Goal: Task Accomplishment & Management: Complete application form

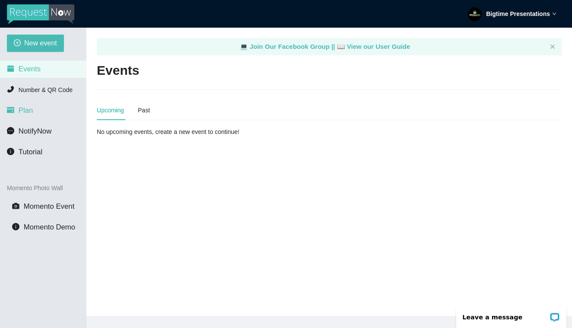
click at [41, 111] on li "Plan" at bounding box center [43, 110] width 86 height 17
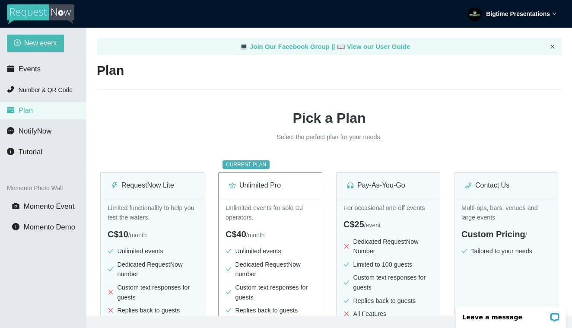
click at [553, 47] on icon "close" at bounding box center [552, 46] width 5 height 5
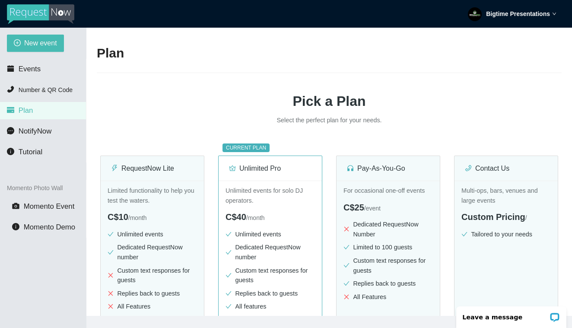
click at [547, 8] on div "Bigtime Presentations" at bounding box center [512, 14] width 89 height 28
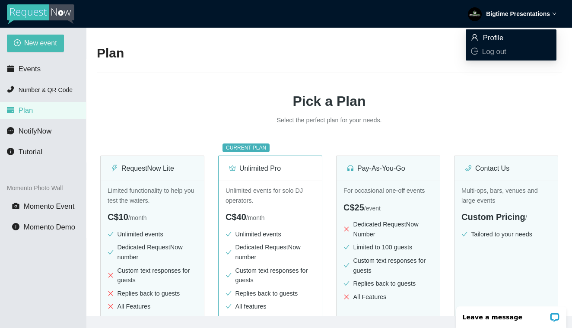
click at [511, 41] on span "Profile" at bounding box center [511, 38] width 80 height 10
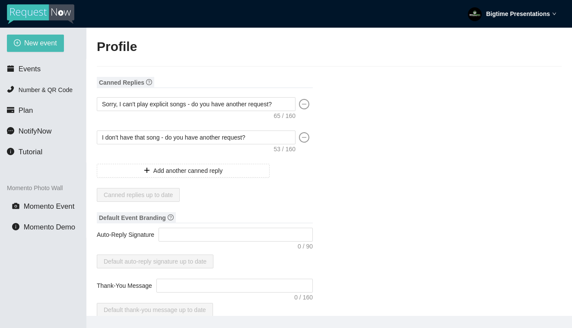
type textarea "[URL][DOMAIN_NAME]"
type input "Bigtime"
type input "Presentations"
type input "Bigtime Presentations DJ Service"
type input "DJ"
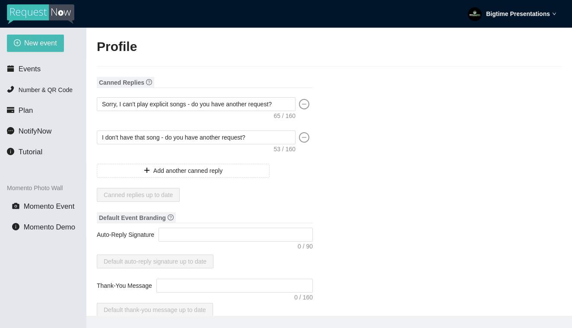
type input "[EMAIL_ADDRESS][DOMAIN_NAME]"
type input "[PHONE_NUMBER]"
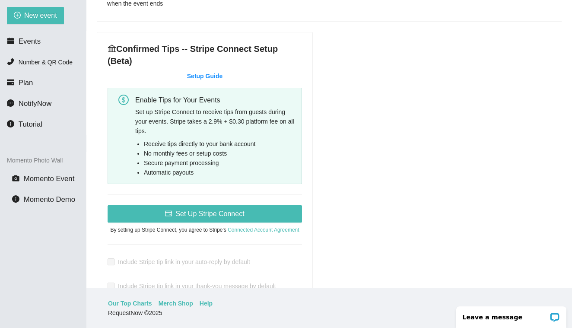
scroll to position [302, 0]
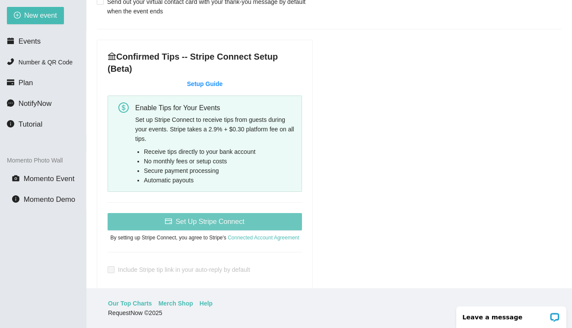
click at [234, 216] on span "Set Up Stripe Connect" at bounding box center [209, 221] width 69 height 11
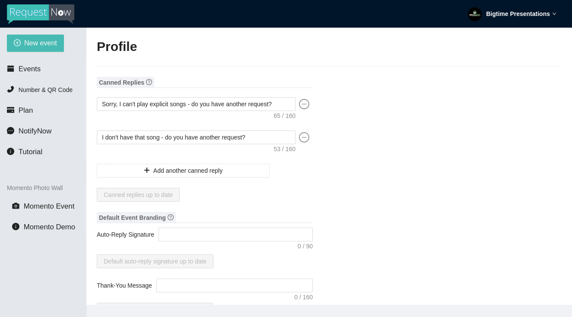
type input "Bigtime"
type input "Presentations"
type input "Bigtime Presentations DJ Service"
type input "DJ"
type input "[EMAIL_ADDRESS][DOMAIN_NAME]"
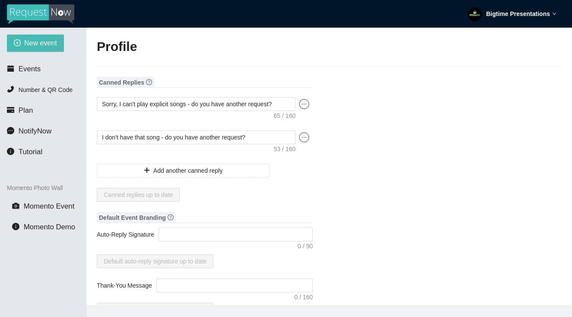
type input "[PHONE_NUMBER]"
click at [524, 16] on strong "Bigtime Presentations" at bounding box center [518, 13] width 64 height 7
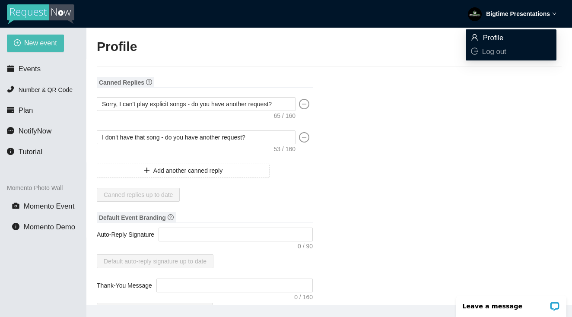
click at [510, 38] on span "Profile" at bounding box center [511, 38] width 80 height 10
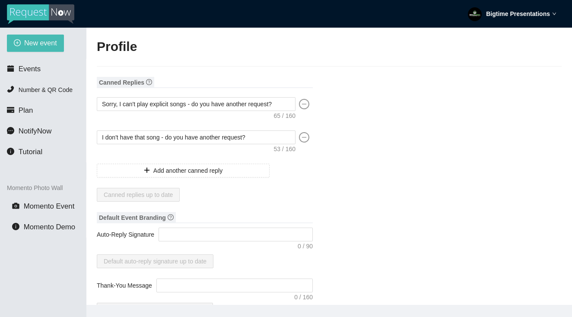
type textarea "[URL][DOMAIN_NAME]"
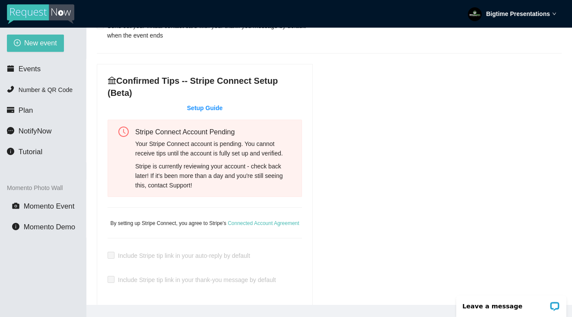
scroll to position [296, 0]
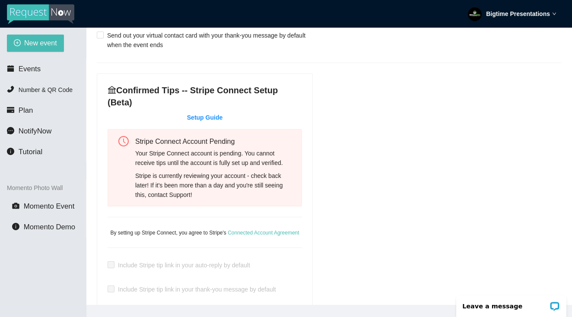
click at [207, 114] on link "Setup Guide" at bounding box center [204, 117] width 35 height 7
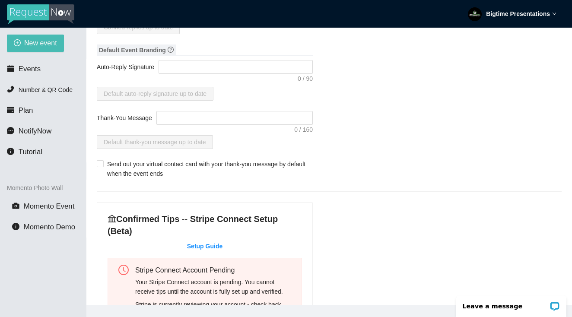
scroll to position [153, 0]
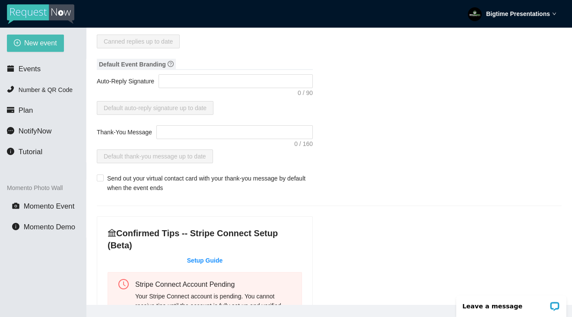
click at [100, 179] on input "Send out your virtual contact card with your thank-you message by default when …" at bounding box center [100, 177] width 6 height 6
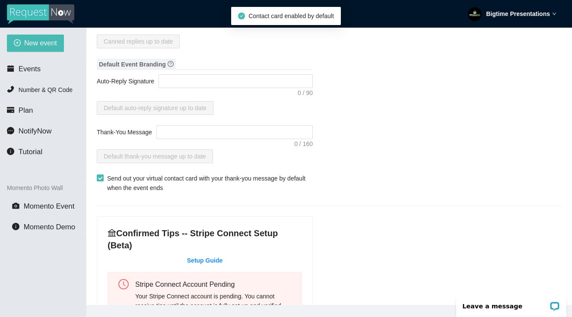
click at [100, 178] on input "Send out your virtual contact card with your thank-you message by default when …" at bounding box center [100, 177] width 6 height 6
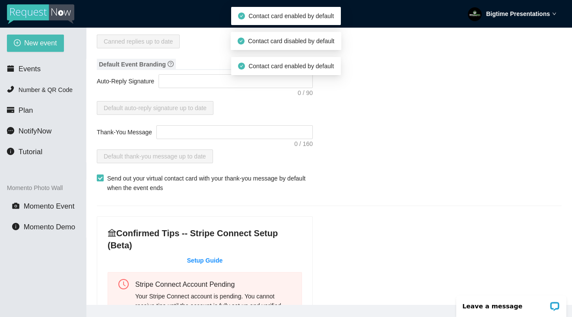
click at [103, 178] on span at bounding box center [100, 177] width 7 height 7
click at [103, 178] on input "Send out your virtual contact card with your thank-you message by default when …" at bounding box center [100, 177] width 6 height 6
checkbox input "false"
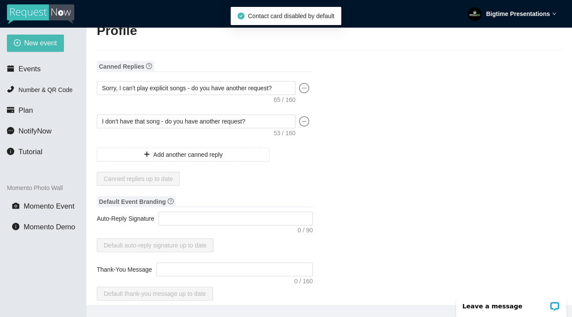
scroll to position [0, 0]
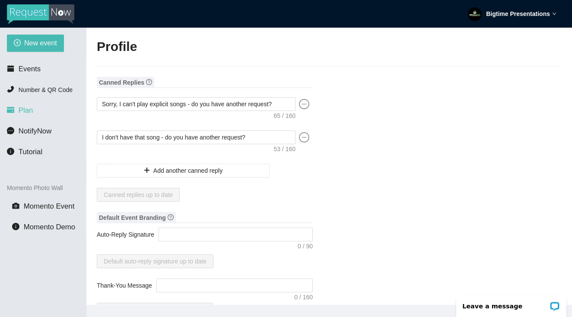
click at [30, 114] on span "Plan" at bounding box center [26, 110] width 15 height 8
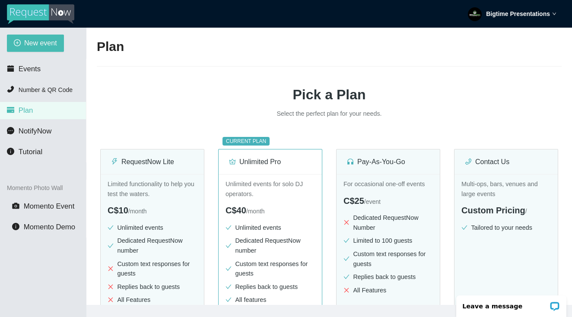
click at [515, 17] on strong "Bigtime Presentations" at bounding box center [518, 13] width 64 height 7
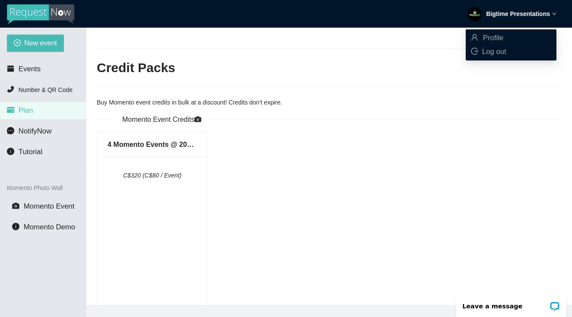
scroll to position [337, 0]
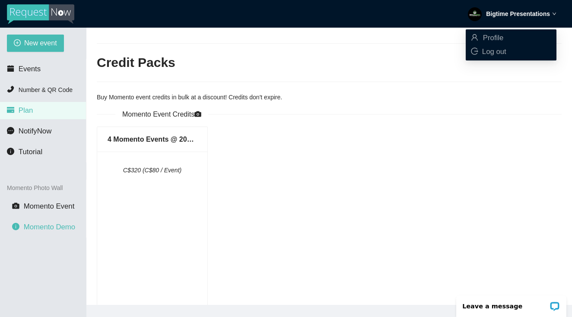
click at [48, 224] on span "Momento Demo" at bounding box center [49, 227] width 51 height 8
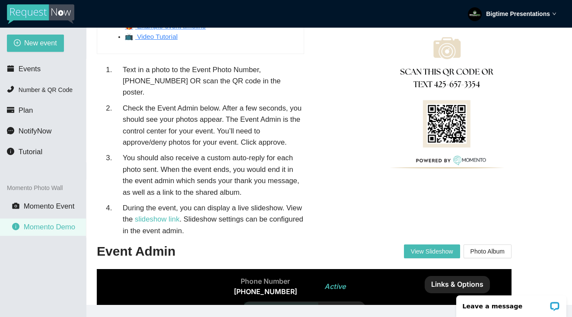
scroll to position [81, 0]
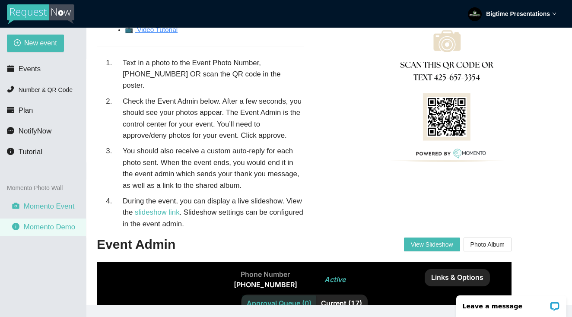
click at [69, 212] on li "Momento Event" at bounding box center [43, 206] width 86 height 17
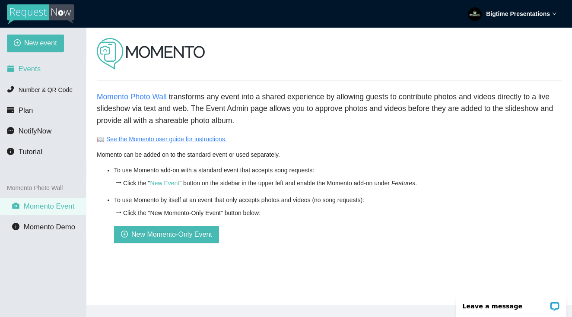
click at [40, 65] on span "Events" at bounding box center [30, 69] width 22 height 8
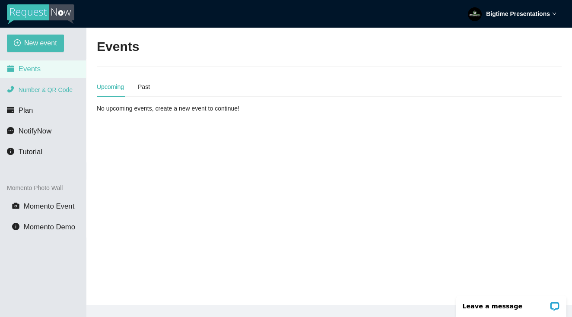
click at [41, 87] on span "Number & QR Code" at bounding box center [46, 89] width 54 height 7
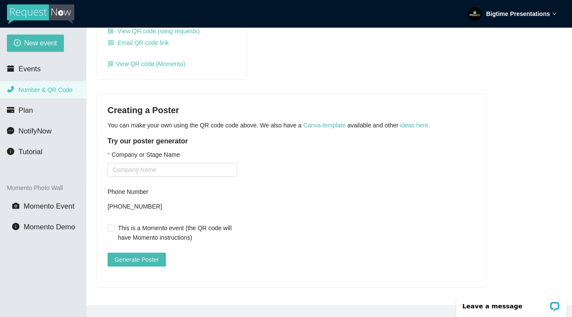
scroll to position [147, 0]
click at [114, 225] on span at bounding box center [111, 228] width 7 height 7
click at [114, 225] on input "This is a Momento event (the QR code will have Momento instructions)" at bounding box center [111, 228] width 6 height 6
checkbox input "true"
click at [198, 165] on input "Company or Stage Name" at bounding box center [173, 170] width 130 height 14
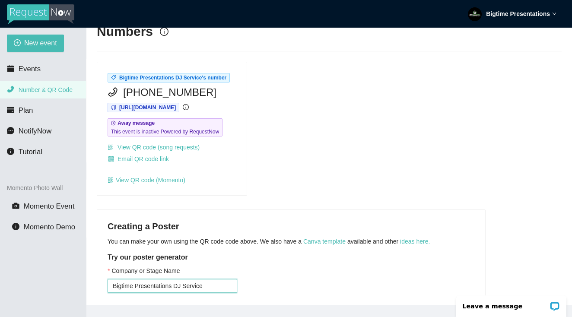
scroll to position [6, 0]
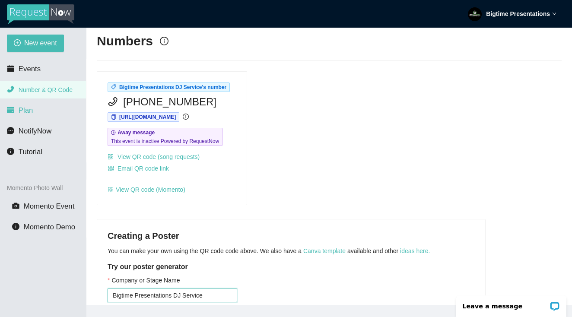
type input "Bigtime Presentations DJ Service"
click at [35, 107] on li "Plan" at bounding box center [43, 110] width 86 height 17
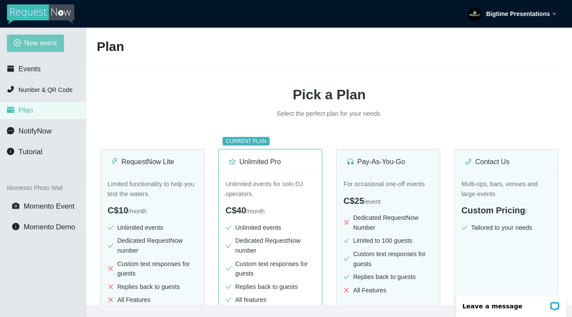
click at [38, 42] on span "New event" at bounding box center [40, 43] width 33 height 11
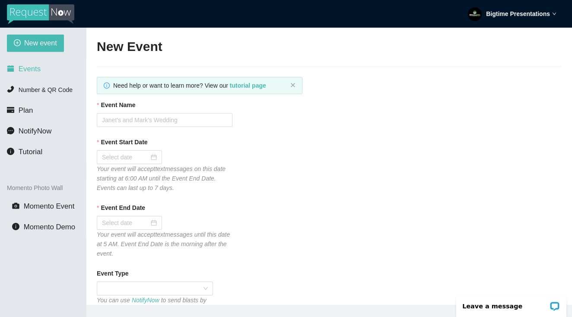
click at [45, 74] on li "Events" at bounding box center [43, 68] width 86 height 17
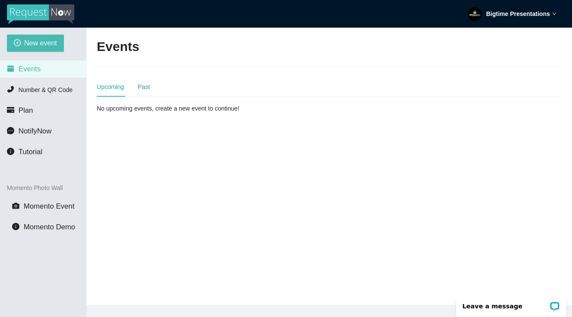
click at [150, 90] on div "Past" at bounding box center [144, 87] width 12 height 10
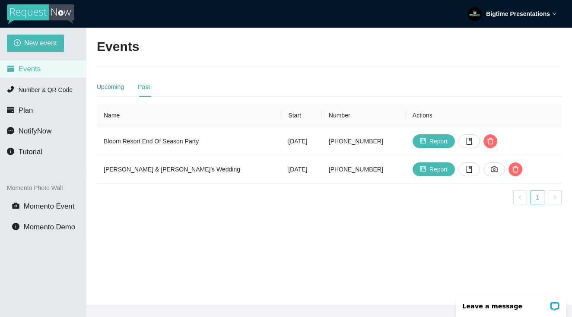
click at [115, 87] on div "Upcoming" at bounding box center [110, 87] width 27 height 10
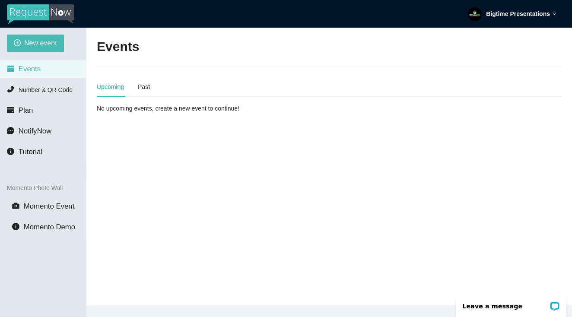
click at [508, 12] on strong "Bigtime Presentations" at bounding box center [518, 13] width 64 height 7
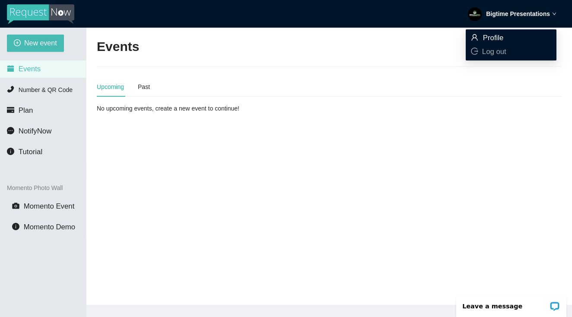
click at [495, 35] on span "Profile" at bounding box center [493, 38] width 21 height 8
type textarea "https://virtualdj.com/ask/DJ_Spinz"
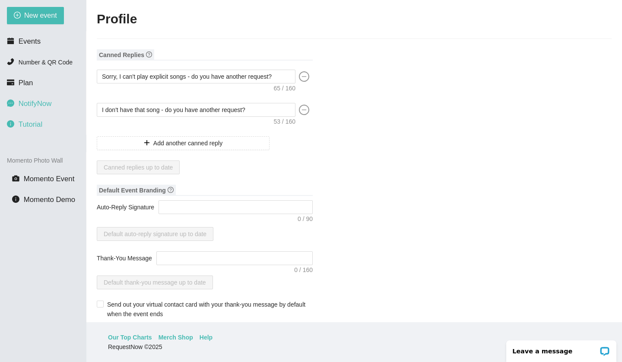
scroll to position [28, 0]
click at [32, 85] on span "Plan" at bounding box center [26, 83] width 15 height 8
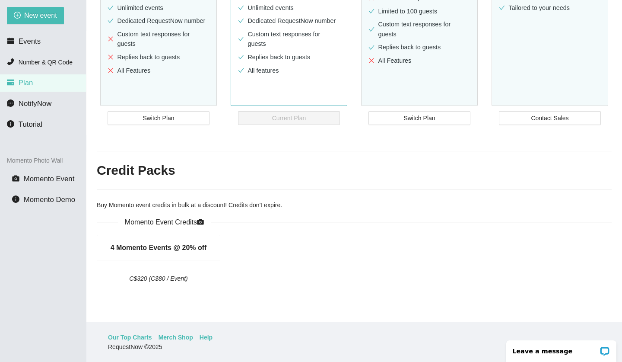
scroll to position [194, 0]
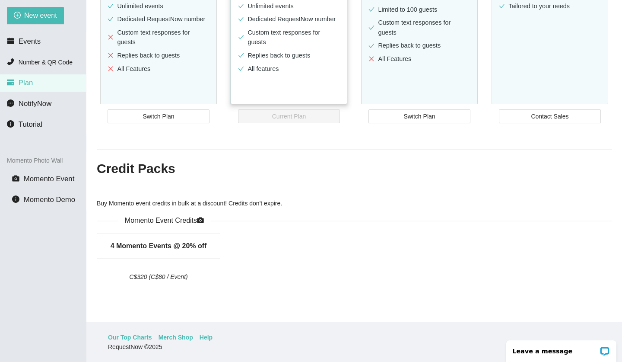
click at [295, 82] on div "Unlimited events for solo DJ operators. C$40 / month Unlimited events Dedicated…" at bounding box center [289, 40] width 116 height 176
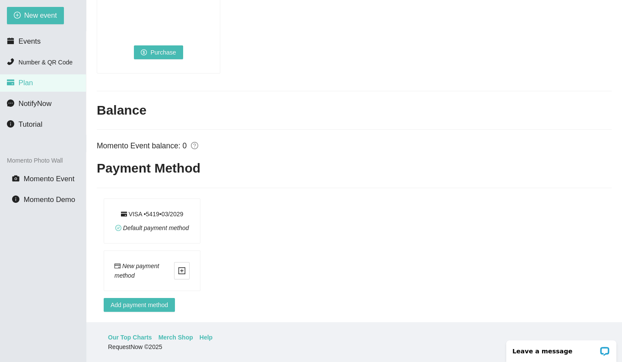
scroll to position [585, 0]
click at [165, 223] on div "Default payment method" at bounding box center [152, 228] width 74 height 10
click at [145, 268] on div "New payment method" at bounding box center [144, 270] width 60 height 19
click at [170, 272] on div "New payment method" at bounding box center [144, 270] width 60 height 19
click at [157, 300] on span "Add payment method" at bounding box center [139, 305] width 57 height 10
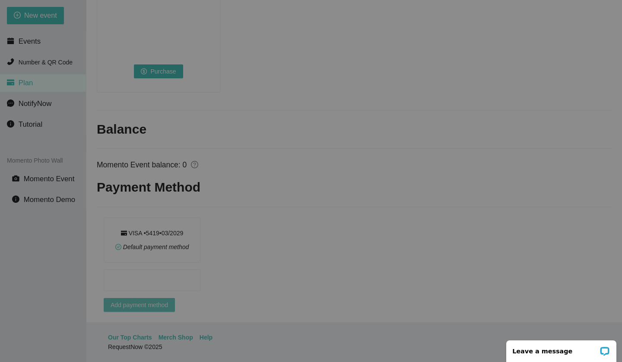
scroll to position [566, 0]
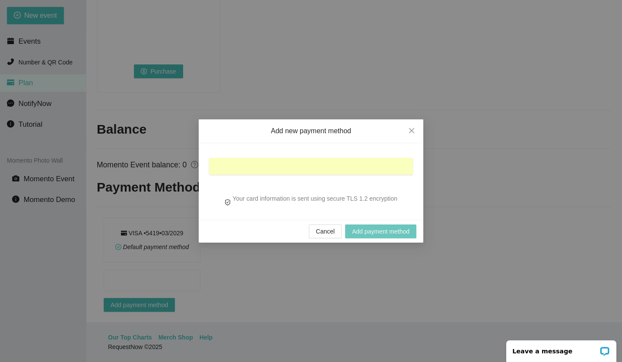
click at [368, 232] on span "Add payment method" at bounding box center [380, 231] width 57 height 10
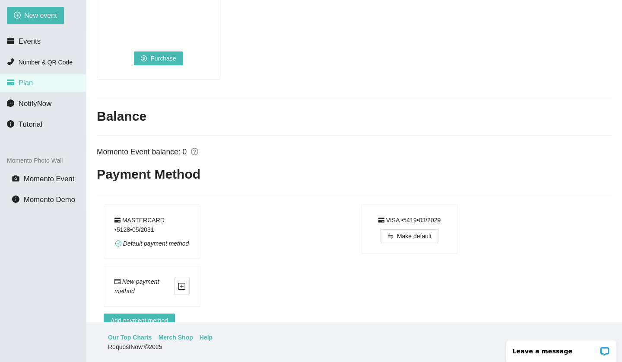
click at [130, 242] on span "Default payment method" at bounding box center [156, 243] width 66 height 7
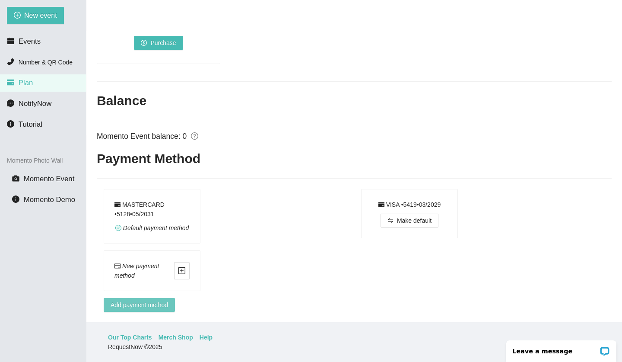
scroll to position [595, 0]
click at [383, 200] on div "VISA • 5419 • 0 3 / 2029" at bounding box center [409, 205] width 63 height 10
click at [148, 223] on div "Default payment method" at bounding box center [152, 228] width 74 height 10
click at [150, 200] on div "MASTERCARD • 5128 • 0 5 / 2031" at bounding box center [151, 209] width 75 height 19
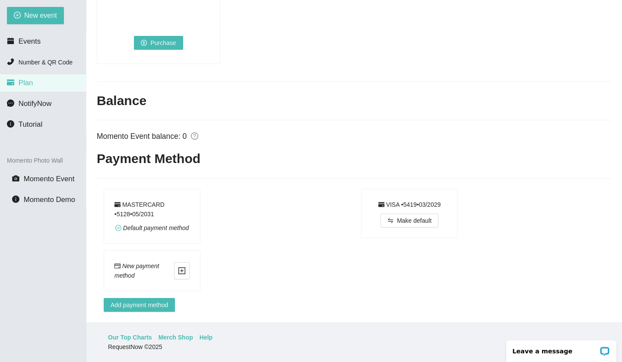
click at [150, 200] on div "MASTERCARD • 5128 • 0 5 / 2031" at bounding box center [151, 209] width 75 height 19
click at [201, 206] on div "MASTERCARD • 5128 • 0 5 / 2031 Default payment method" at bounding box center [229, 216] width 251 height 55
click at [191, 190] on div "MASTERCARD • 5128 • 0 5 / 2031 Default payment method" at bounding box center [152, 216] width 96 height 54
click at [188, 200] on div "MASTERCARD • 5128 • 0 5 / 2031" at bounding box center [151, 209] width 75 height 19
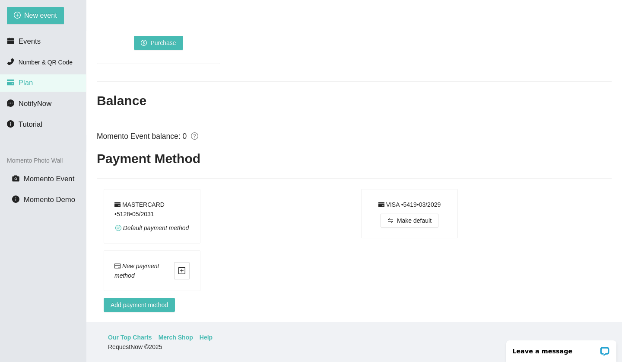
click at [188, 200] on div "MASTERCARD • 5128 • 0 5 / 2031" at bounding box center [151, 209] width 75 height 19
click at [151, 224] on span "Default payment method" at bounding box center [156, 227] width 66 height 7
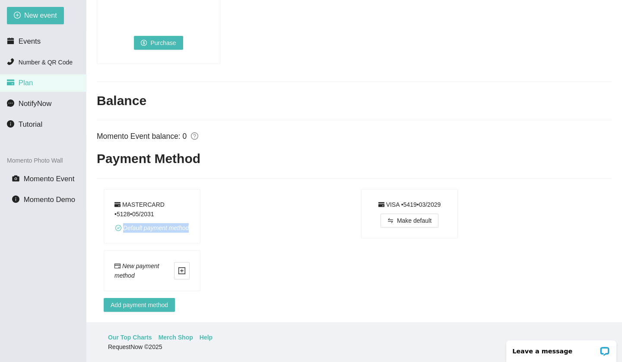
click at [151, 224] on span "Default payment method" at bounding box center [156, 227] width 66 height 7
click at [150, 224] on span "Default payment method" at bounding box center [156, 227] width 66 height 7
click at [256, 213] on div "MASTERCARD • 5128 • 0 5 / 2031 Default payment method" at bounding box center [229, 216] width 251 height 55
click at [379, 209] on div "Make default" at bounding box center [409, 218] width 75 height 18
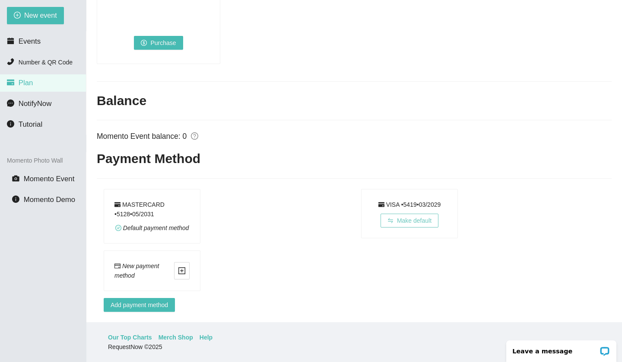
click at [394, 213] on button "Make default" at bounding box center [410, 220] width 58 height 14
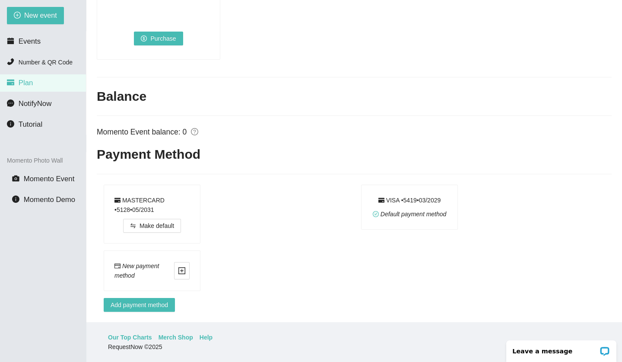
scroll to position [590, 0]
click at [163, 224] on button "Make default" at bounding box center [152, 226] width 58 height 14
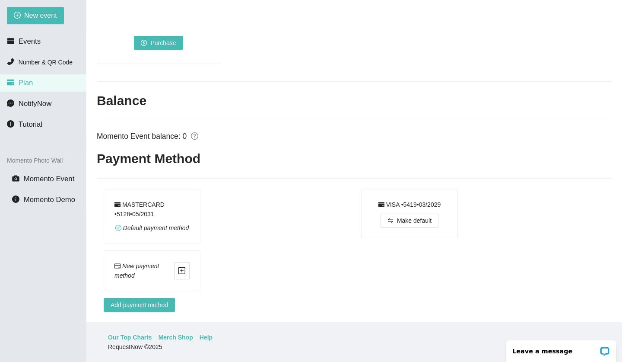
scroll to position [28, 0]
click at [547, 317] on div "Leave a message" at bounding box center [561, 351] width 110 height 22
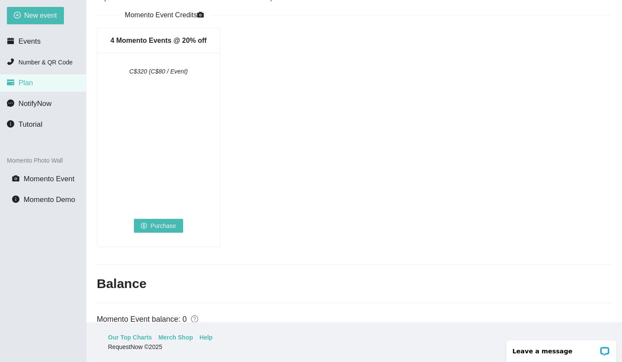
scroll to position [320, 0]
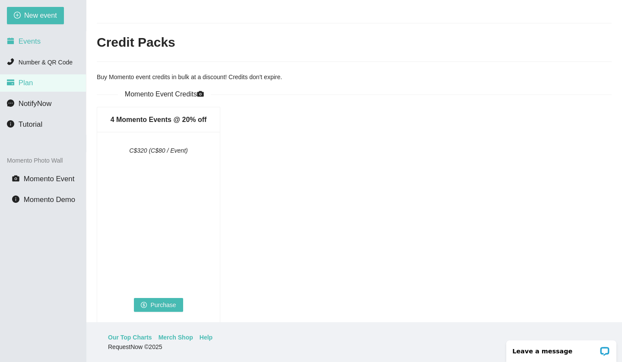
click at [32, 47] on li "Events" at bounding box center [43, 41] width 86 height 17
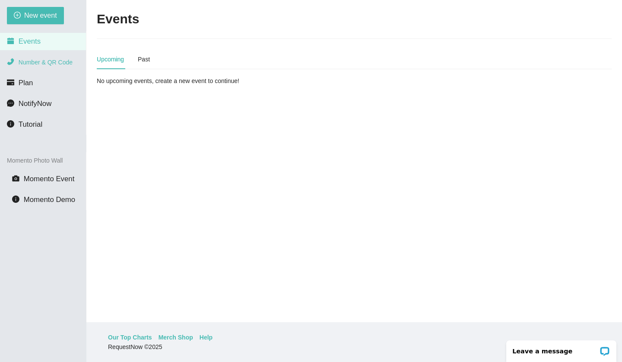
click at [61, 65] on span "Number & QR Code" at bounding box center [46, 62] width 54 height 7
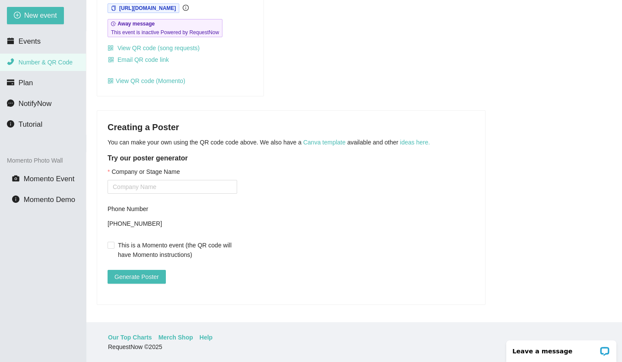
scroll to position [86, 0]
click at [168, 184] on input "Company or Stage Name" at bounding box center [173, 188] width 130 height 14
click at [415, 142] on link "ideas here." at bounding box center [415, 143] width 30 height 7
click at [165, 182] on input "Company or Stage Name" at bounding box center [173, 188] width 130 height 14
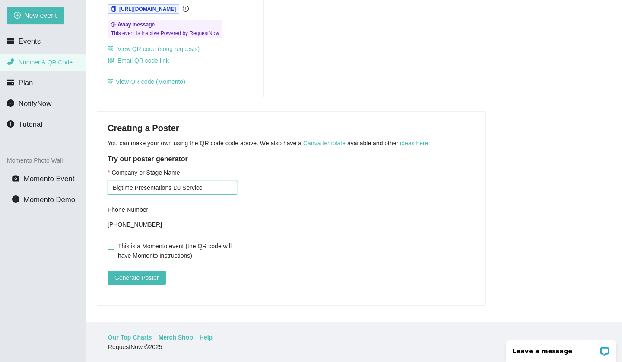
type input "Bigtime Presentations DJ Service"
click at [111, 246] on input "This is a Momento event (the QR code will have Momento instructions)" at bounding box center [111, 245] width 6 height 6
checkbox input "true"
click at [126, 275] on span "Generate Poster" at bounding box center [136, 278] width 44 height 10
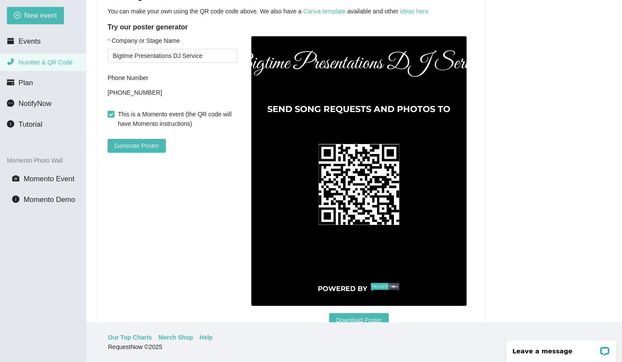
scroll to position [213, 0]
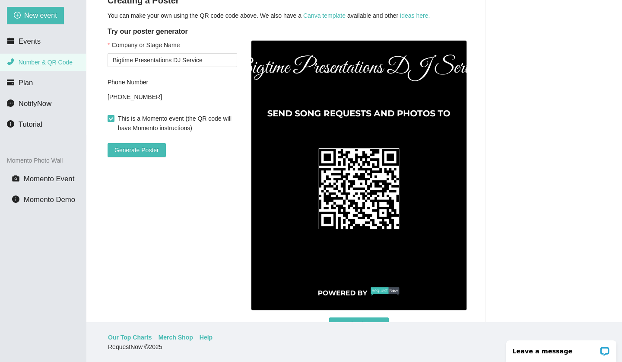
click at [503, 215] on div "Creating a Poster You can make your own using the QR code code above. We also h…" at bounding box center [354, 163] width 515 height 358
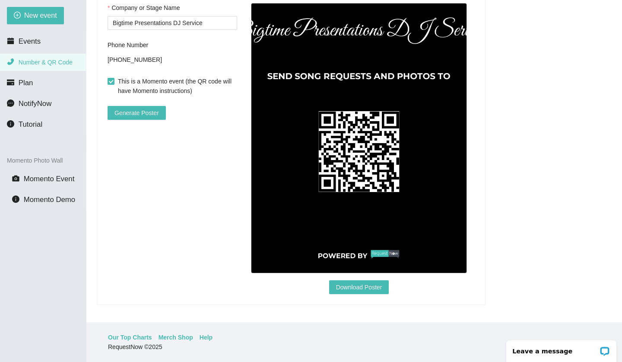
scroll to position [257, 0]
click at [373, 282] on span "Download Poster" at bounding box center [359, 287] width 46 height 10
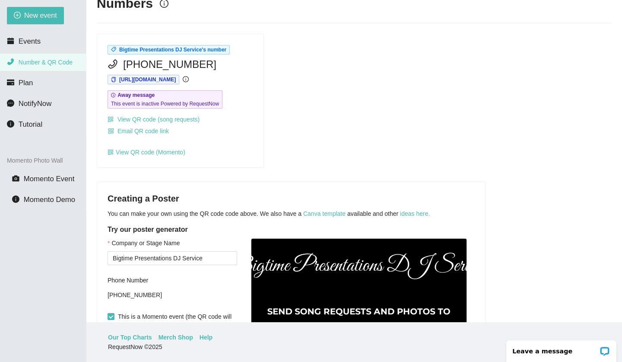
scroll to position [6, 0]
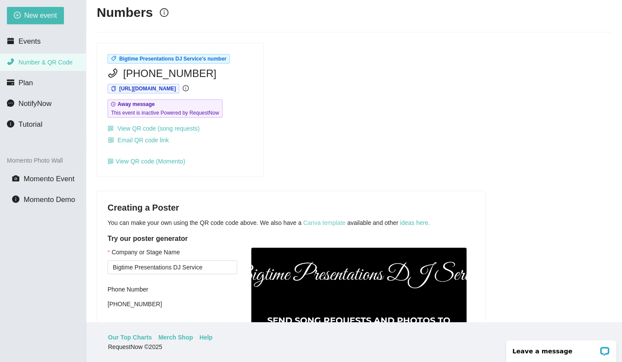
click at [333, 222] on link "Canva template" at bounding box center [324, 222] width 42 height 7
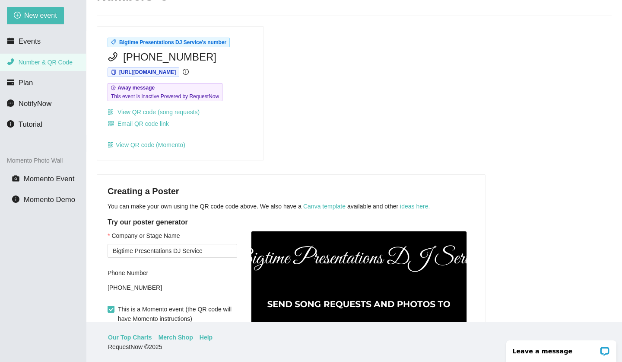
scroll to position [29, 0]
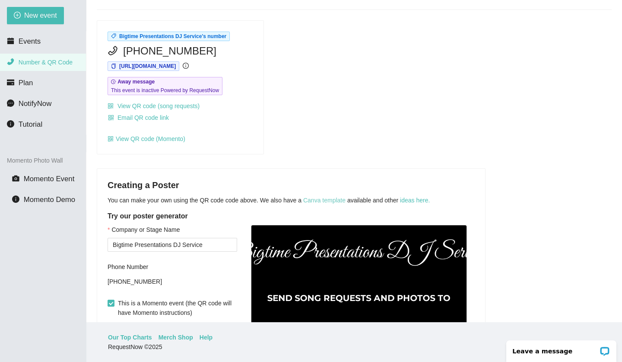
click at [328, 200] on link "Canva template" at bounding box center [324, 200] width 42 height 7
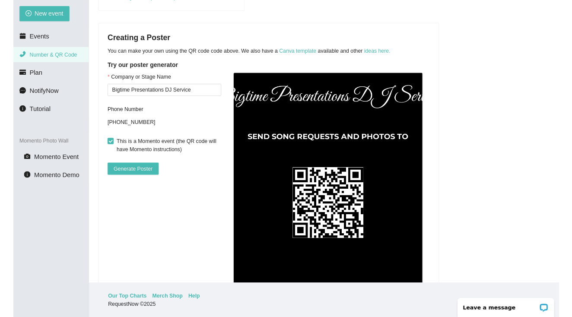
scroll to position [198, 0]
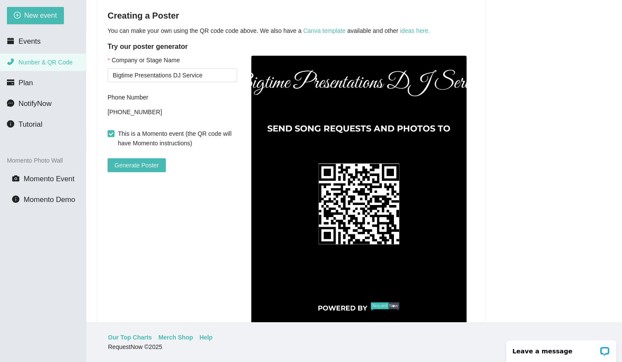
click at [379, 195] on img at bounding box center [359, 190] width 216 height 270
click at [373, 195] on img at bounding box center [359, 190] width 216 height 270
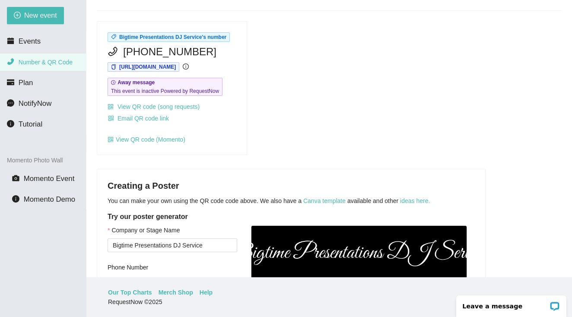
scroll to position [14, 0]
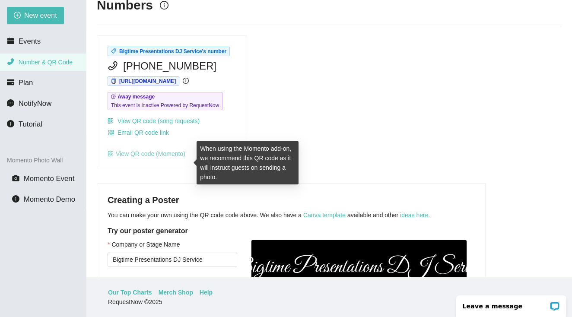
click at [167, 157] on link "View QR code (Momento)" at bounding box center [147, 153] width 78 height 7
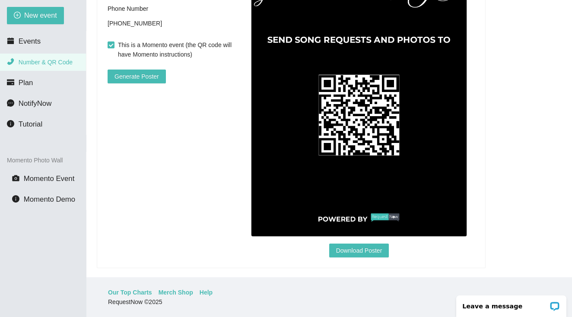
scroll to position [275, 0]
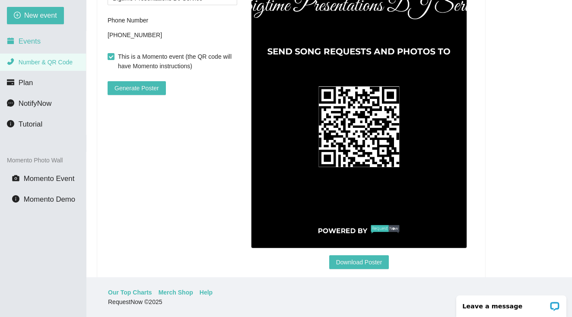
click at [32, 45] on span "Events" at bounding box center [30, 41] width 22 height 8
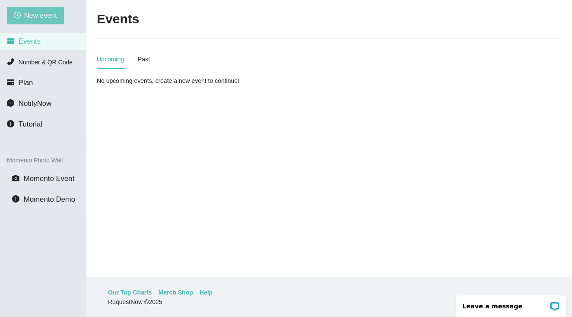
click at [32, 18] on span "New event" at bounding box center [40, 15] width 33 height 11
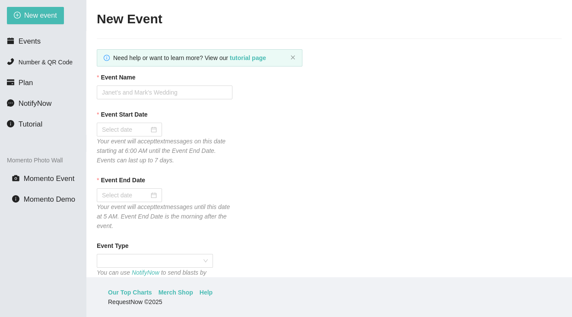
type textarea "Thank you for being part of this event. See you next year! - Christopher from h…"
click at [140, 92] on input "Event Name" at bounding box center [165, 93] width 136 height 14
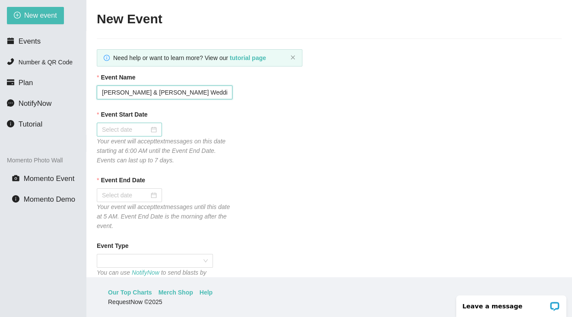
type input "[PERSON_NAME] & [PERSON_NAME] Wedding"
click at [124, 127] on input "Event Start Date" at bounding box center [125, 130] width 47 height 10
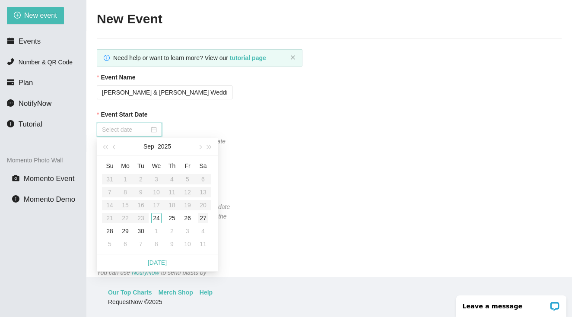
type input "09/27/2025"
click at [205, 216] on div "27" at bounding box center [203, 218] width 10 height 10
type input "09/28/2025"
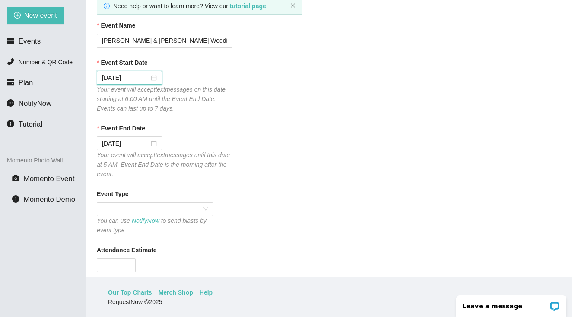
scroll to position [56, 0]
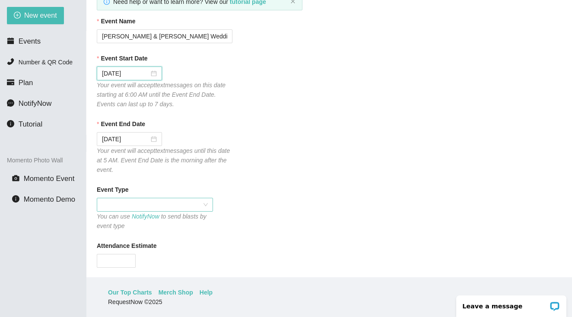
click at [136, 206] on span at bounding box center [155, 204] width 106 height 13
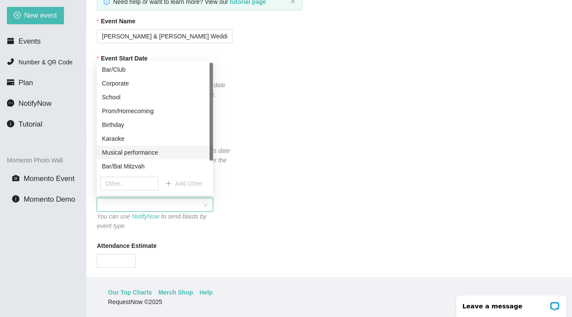
scroll to position [0, 0]
click at [141, 70] on div "Wedding" at bounding box center [155, 70] width 106 height 10
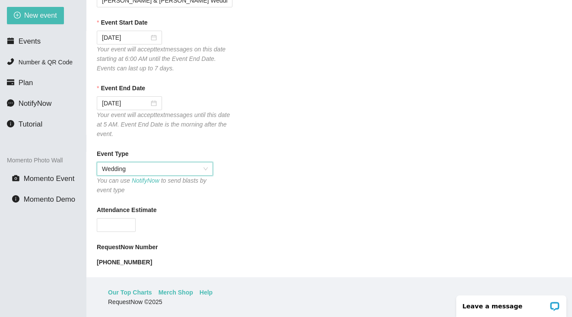
scroll to position [117, 0]
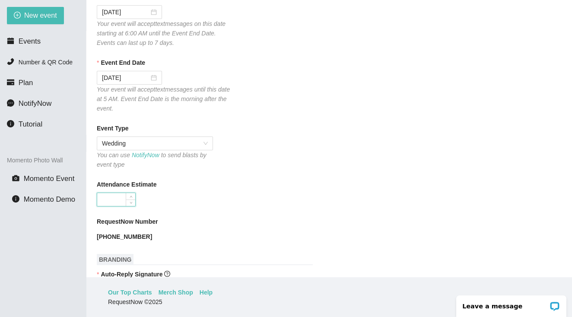
click at [118, 197] on input "Attendance Estimate" at bounding box center [116, 199] width 38 height 13
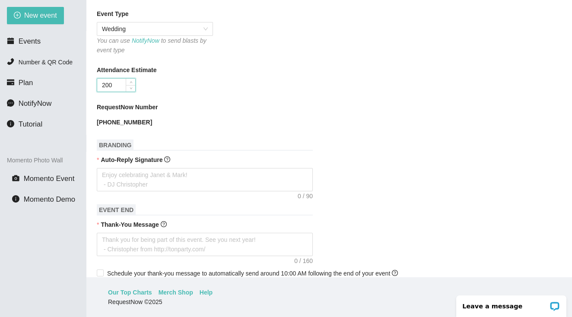
scroll to position [237, 0]
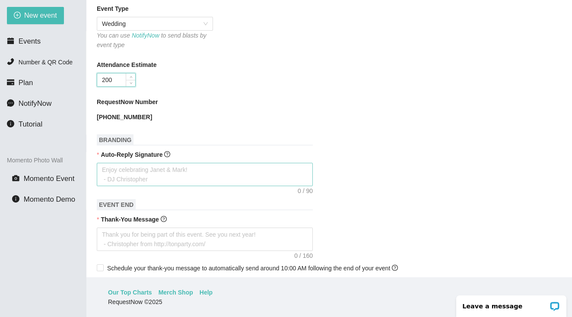
type input "200"
click at [161, 176] on textarea "Auto-Reply Signature" at bounding box center [205, 174] width 216 height 23
type textarea "E"
type textarea "En"
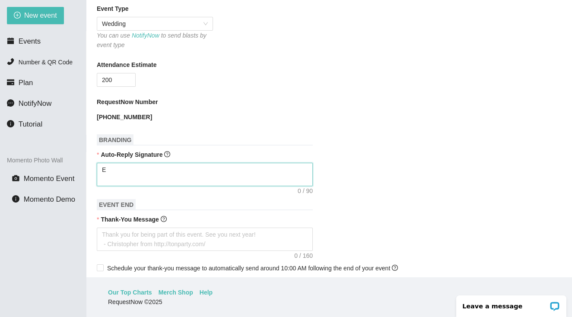
type textarea "En"
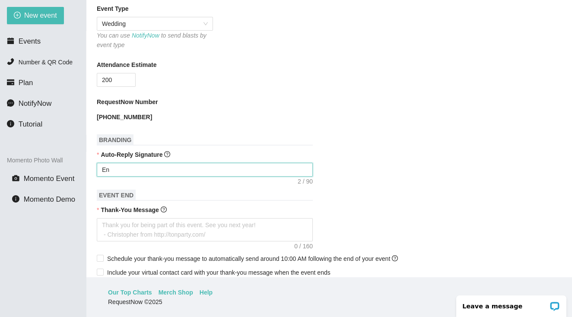
type textarea "Enj"
type textarea "Enjo"
type textarea "Enjov"
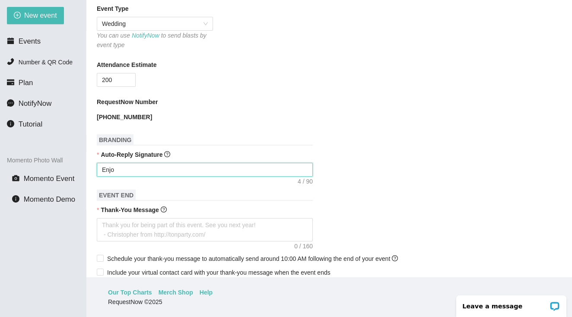
type textarea "Enjov"
type textarea "Enjo"
type textarea "Enjoy"
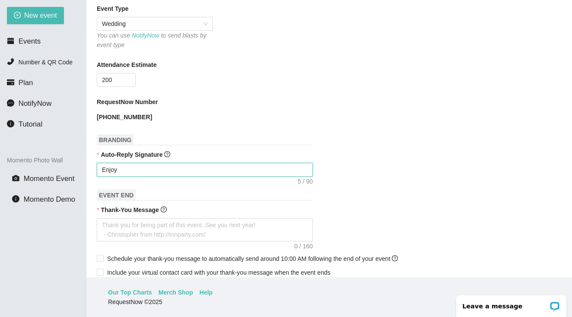
type textarea "Enjoy"
type textarea "Enjoy c"
type textarea "Enjoy ce"
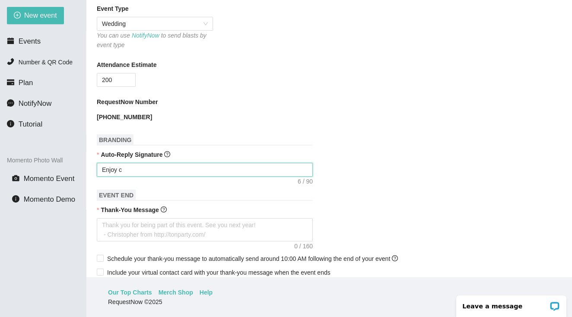
type textarea "Enjoy ce"
type textarea "Enjoy cel"
type textarea "Enjoy celr"
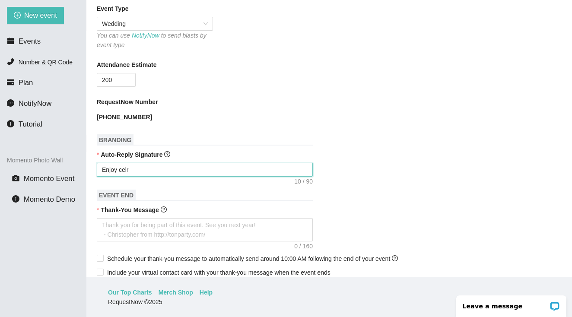
type textarea "Enjoy cel"
type textarea "Enjoy cele"
type textarea "Enjoy celeb"
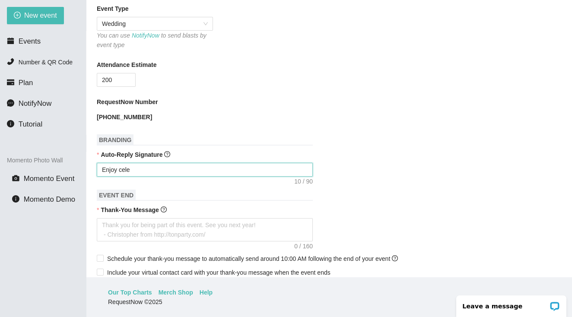
type textarea "Enjoy celeb"
type textarea "Enjoy celebr"
type textarea "Enjoy celebra"
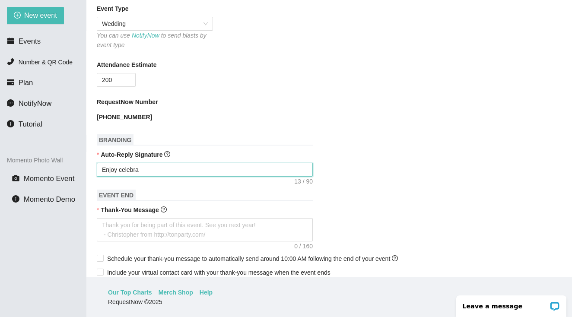
type textarea "Enjoy celebrat"
type textarea "Enjoy celebrati"
type textarea "Enjoy celebratin"
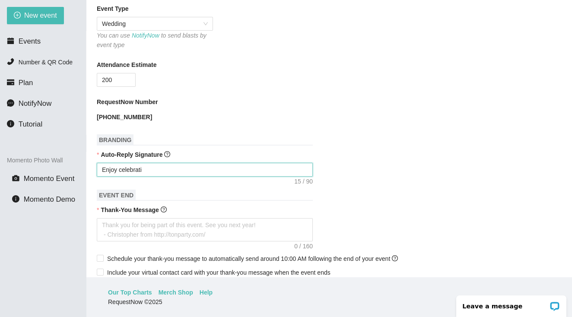
type textarea "Enjoy celebratin"
type textarea "Enjoy celebrating"
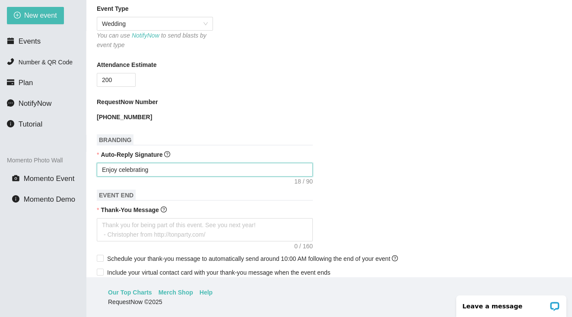
type textarea "Enjoy celebrating w"
type textarea "Enjoy celebrating wi"
type textarea "Enjoy celebrating wit"
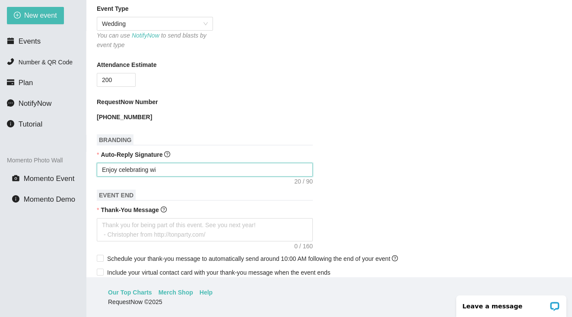
type textarea "Enjoy celebrating wit"
type textarea "Enjoy celebrating with"
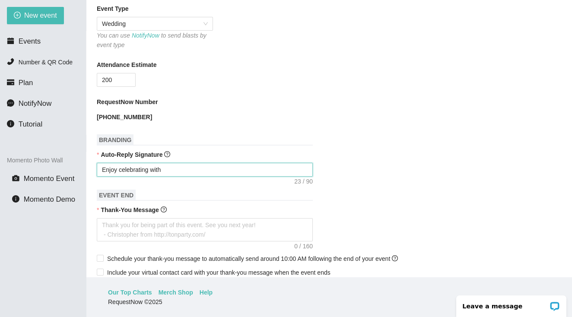
type textarea "Enjoy celebrating with A"
type textarea "Enjoy celebrating with As"
type textarea "Enjoy celebrating with Ash"
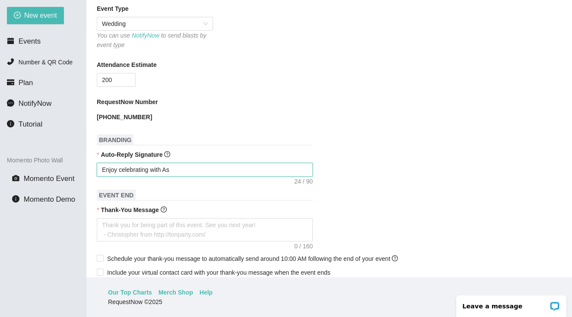
type textarea "Enjoy celebrating with Ash"
type textarea "Enjoy celebrating with Ashl"
type textarea "Enjoy celebrating with Ashle"
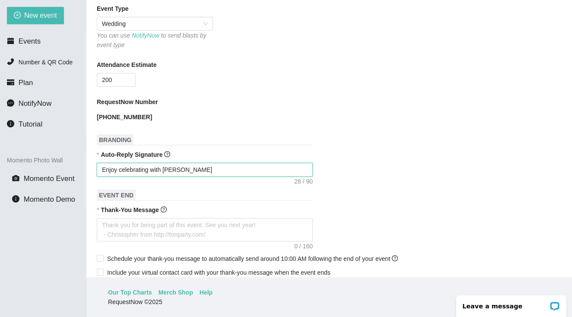
type textarea "Enjoy celebrating with Ashley"
type textarea "Enjoy celebrating with Ashley &"
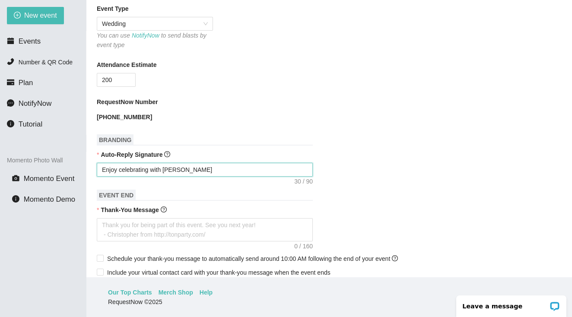
type textarea "Enjoy celebrating with Ashley &"
type textarea "Enjoy celebrating with Ashley & R"
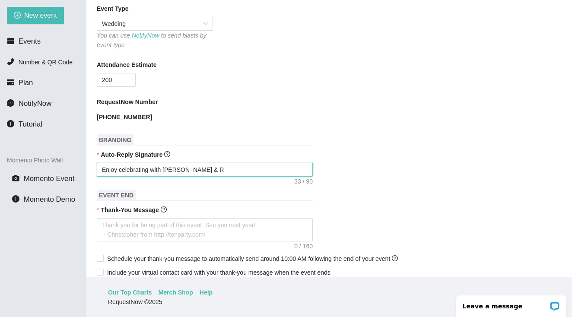
type textarea "Enjoy celebrating with Ashley & Ri"
type textarea "Enjoy celebrating with Ashley & Ric"
type textarea "Enjoy celebrating with Ashley & Rich"
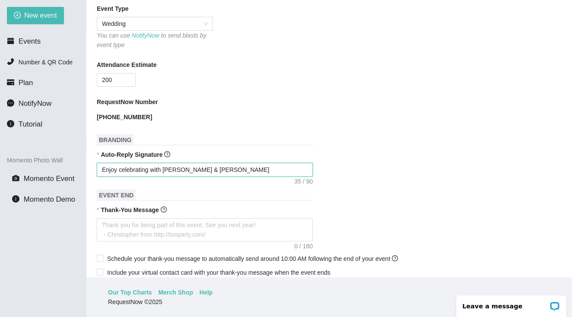
type textarea "Enjoy celebrating with Ashley & Rich"
type textarea "Enjoy celebrating with Ashley & Richa"
type textarea "Enjoy celebrating with Ashley & Richar"
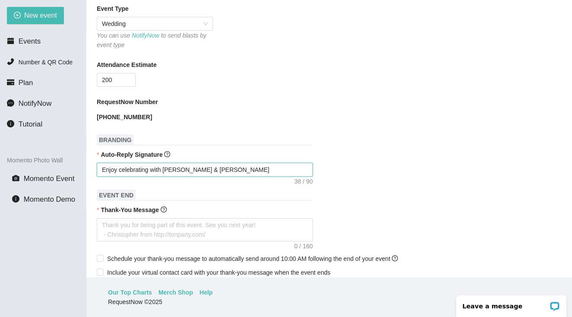
type textarea "Enjoy celebrating with Ashley & Richard"
type textarea "Enjoy celebrating with Ashley & Richard."
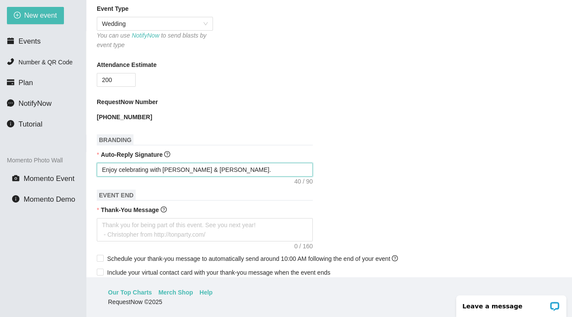
type textarea "Enjoy celebrating with Ashley & Richard."
type textarea "Enjoy celebrating with Ashley & Richard. -"
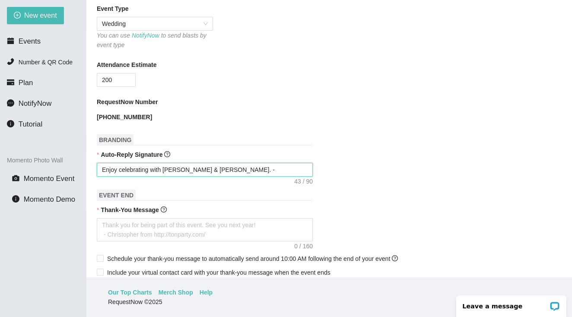
type textarea "Enjoy celebrating with Ashley & Richard. - D"
type textarea "Enjoy celebrating with Ashley & Richard. - DJ"
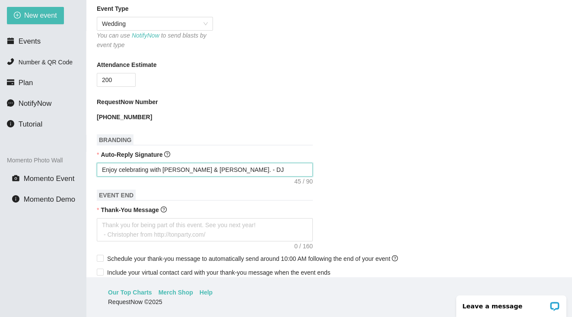
type textarea "Enjoy celebrating with Ashley & Richard. - DJ"
type textarea "Enjoy celebrating with Ashley & Richard. - DJ D"
type textarea "Enjoy celebrating with Ashley & Richard. - DJ Di"
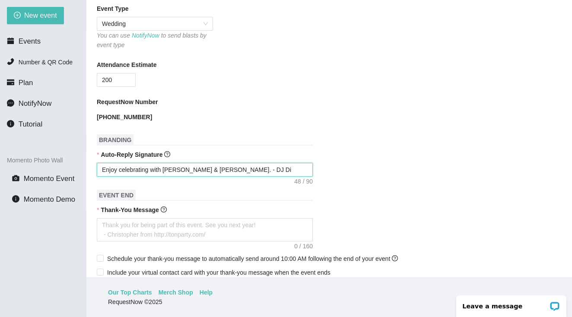
type textarea "Enjoy celebrating with Ashley & Richard. - DJ Dir"
type textarea "Enjoy celebrating with Ashley & Richard. - DJ Dirt"
type textarea "Enjoy celebrating with Ashley & Richard. - DJ Dirty"
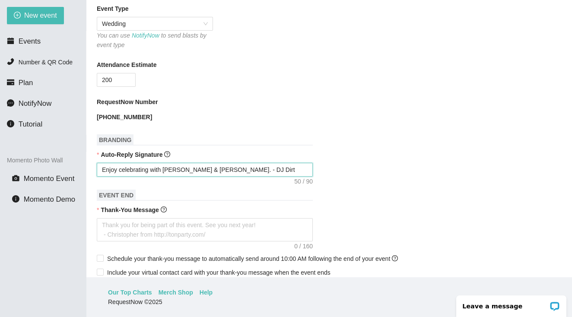
type textarea "Enjoy celebrating with Ashley & Richard. - DJ Dirty"
type textarea "Enjoy celebrating with Ashley & Richard. - DJ Dirty D"
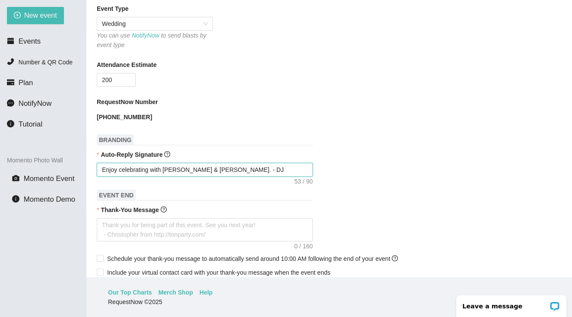
type textarea "Enjoy celebrating with Ashley & Richard. - DJ Dirty Da"
type textarea "Enjoy celebrating with Ashley & Richard. - DJ Dirty Daw"
type textarea "Enjoy celebrating with Ashley & Richard. - DJ Dirty Dawg"
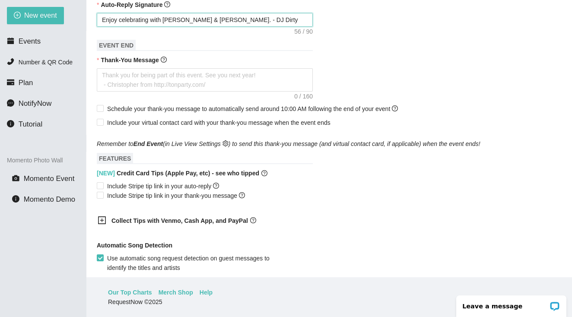
scroll to position [422, 0]
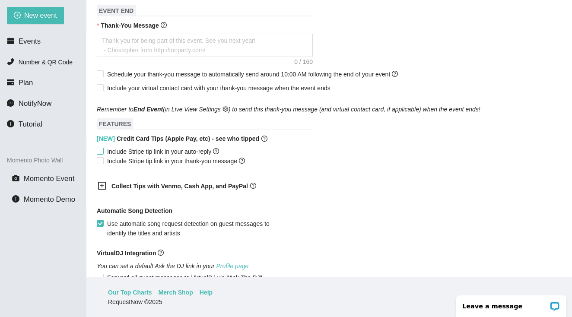
type textarea "Enjoy celebrating with Ashley & Richard. - DJ Dirty Dawg"
click at [104, 152] on span "Include Stripe tip link in your auto-reply" at bounding box center [163, 152] width 119 height 10
click at [103, 152] on input "Include Stripe tip link in your auto-reply" at bounding box center [100, 151] width 6 height 6
checkbox input "true"
click at [96, 158] on main "New Event Need help or want to learn more? View our tutorial page Event Name As…" at bounding box center [328, 138] width 485 height 277
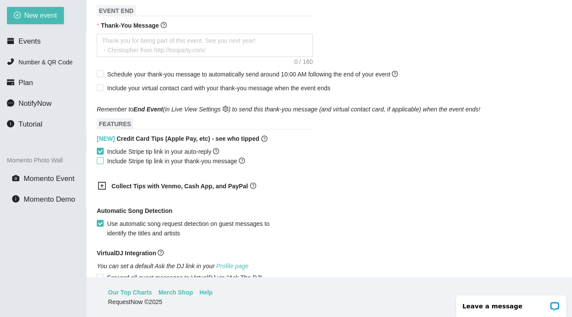
click at [102, 161] on input "Include Stripe tip link in your thank-you message" at bounding box center [100, 160] width 6 height 6
checkbox input "true"
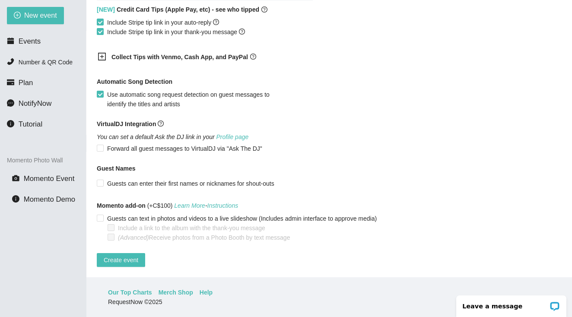
scroll to position [28, 0]
click at [100, 180] on input "Guests can enter their first names or nicknames for shout-outs" at bounding box center [100, 183] width 6 height 6
checkbox input "true"
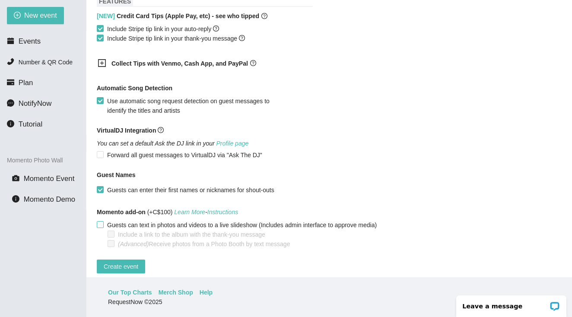
click at [100, 222] on input "Guests can text in photos and videos to a live slideshow (Includes admin interf…" at bounding box center [100, 224] width 6 height 6
checkbox input "true"
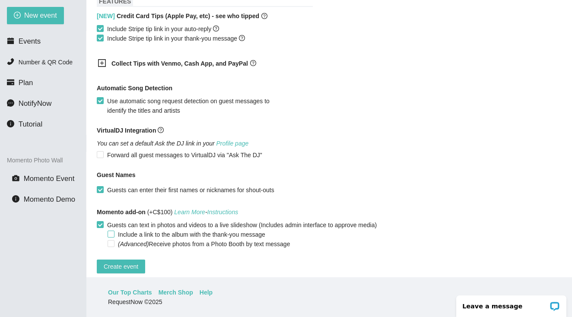
click at [116, 235] on span "Include a link to the album with the thank-you message" at bounding box center [191, 235] width 154 height 10
click at [114, 235] on input "Include a link to the album with the thank-you message" at bounding box center [111, 234] width 6 height 6
checkbox input "true"
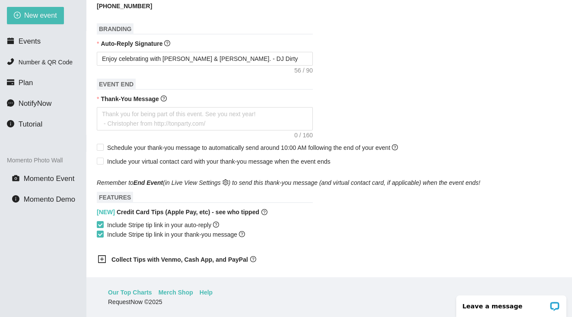
scroll to position [344, 0]
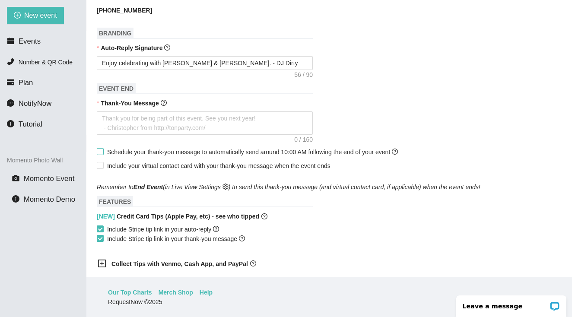
click at [185, 154] on span "Schedule your thank-you message to automatically send around 10:00 AM following…" at bounding box center [252, 152] width 291 height 7
click at [103, 154] on input "Schedule your thank-you message to automatically send around 10:00 AM following…" at bounding box center [100, 151] width 6 height 6
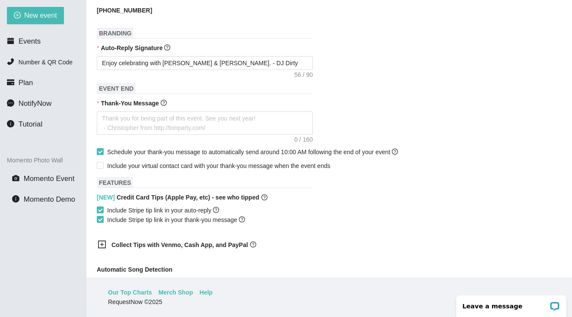
click at [185, 154] on span "Schedule your thank-you message to automatically send around 10:00 AM following…" at bounding box center [252, 152] width 291 height 7
click at [103, 154] on input "Schedule your thank-you message to automatically send around 10:00 AM following…" at bounding box center [100, 151] width 6 height 6
checkbox input "false"
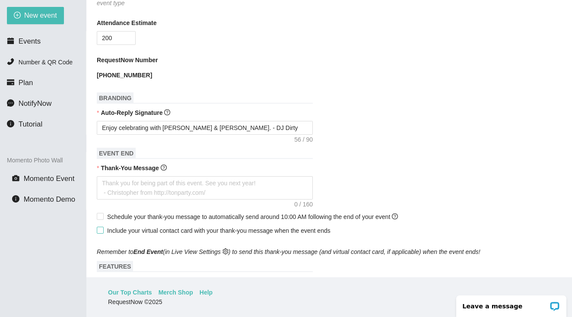
scroll to position [270, 0]
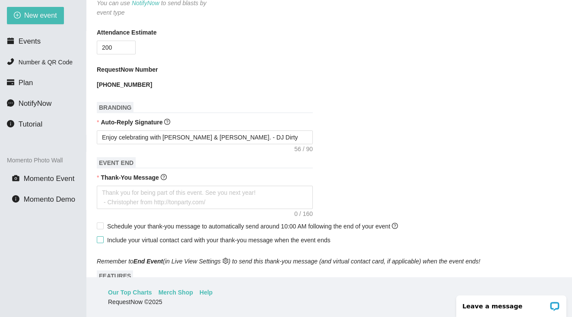
click at [100, 242] on input "Include your virtual contact card with your thank-you message when the event en…" at bounding box center [100, 239] width 6 height 6
checkbox input "true"
click at [135, 197] on textarea "Thank-You Message" at bounding box center [205, 197] width 216 height 23
click at [133, 194] on textarea "Thank-You Message" at bounding box center [205, 197] width 216 height 23
type textarea "T"
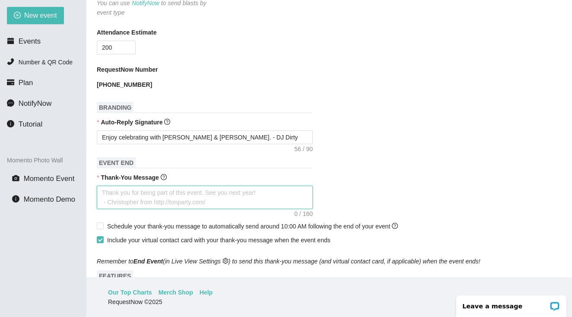
type textarea "T"
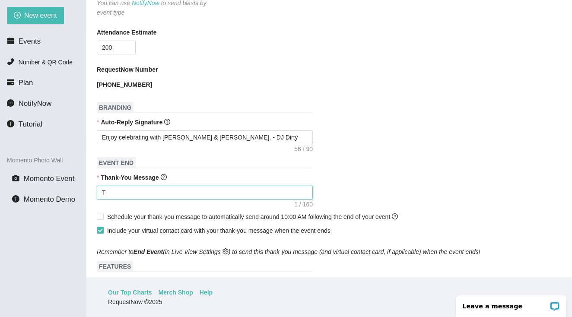
type textarea "Th"
type textarea "Tha"
type textarea "Than"
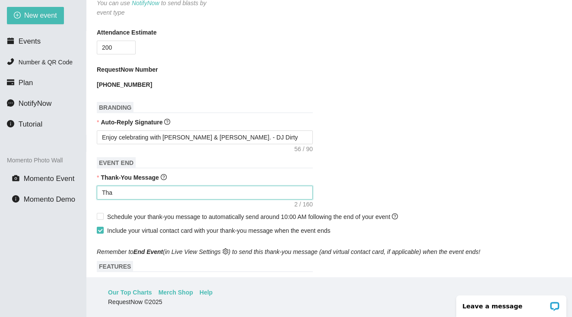
type textarea "Than"
type textarea "Thank"
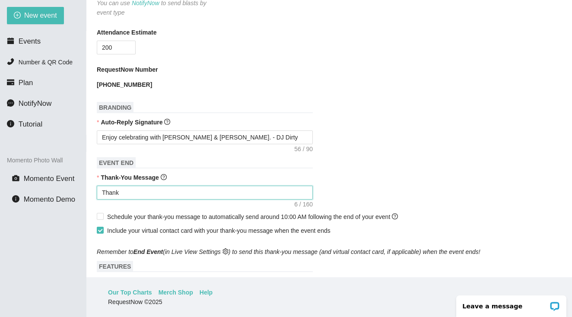
type textarea "Thank y"
type textarea "Thank yo"
type textarea "Thank you"
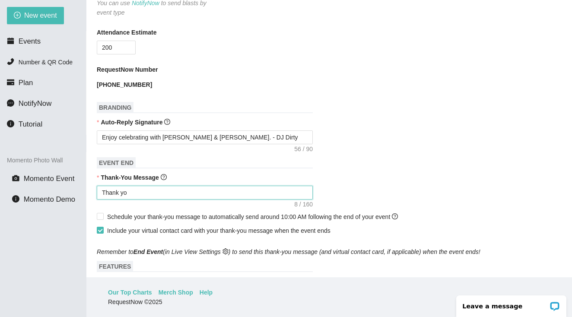
type textarea "Thank you"
type textarea "Thank you f"
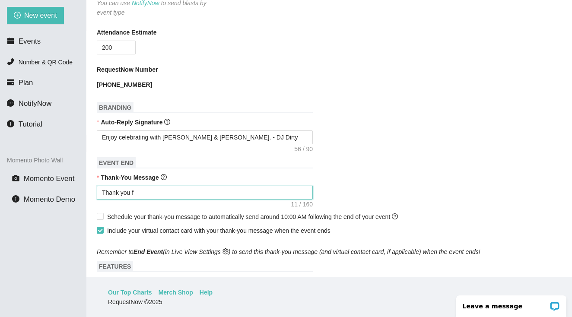
type textarea "Thank you fo"
type textarea "Thank you for"
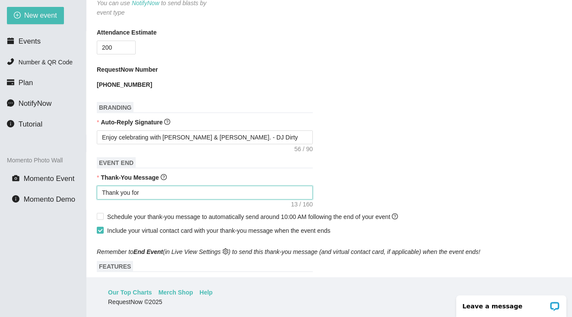
type textarea "Thank you for"
type textarea "Thank you for b"
type textarea "Thank you for be"
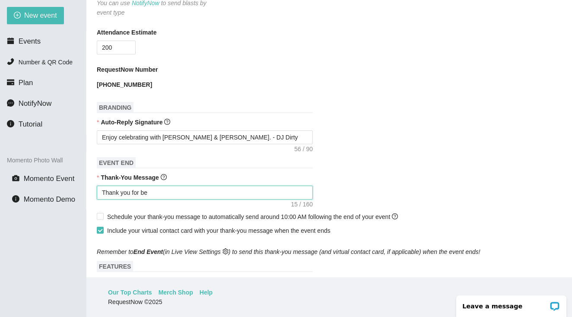
type textarea "Thank you for bei"
type textarea "Thank you for bein"
type textarea "Thank you for being"
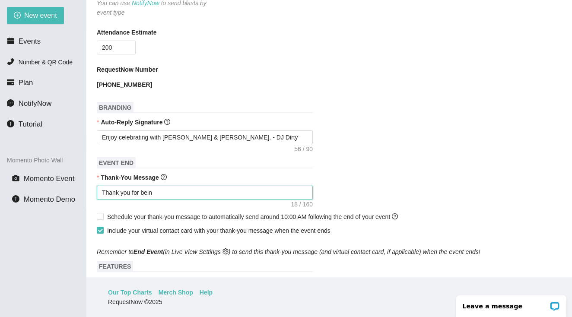
type textarea "Thank you for being"
type textarea "Thank you for being a"
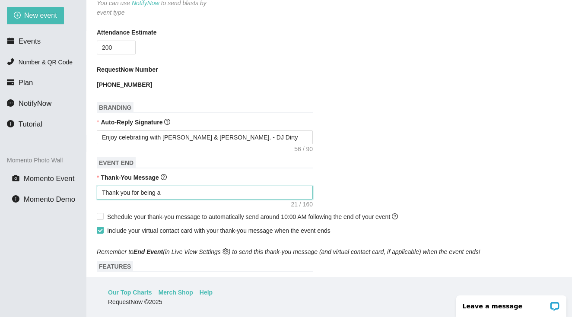
type textarea "Thank you for being"
type textarea "Thank you for being a"
type textarea "Thank you for being ap"
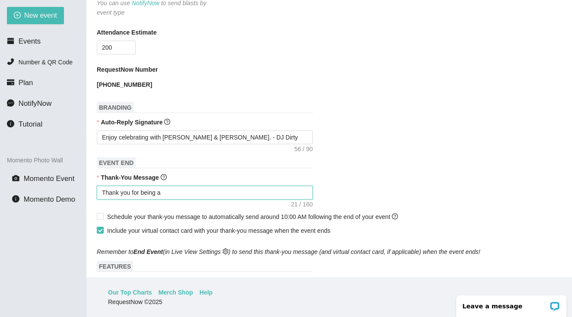
type textarea "Thank you for being ap"
type textarea "Thank you for being apa"
type textarea "Thank you for being apar"
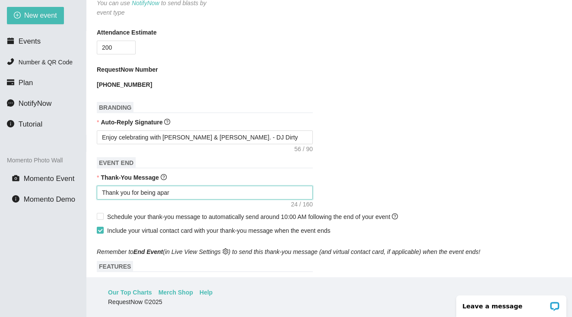
type textarea "Thank you for being apart"
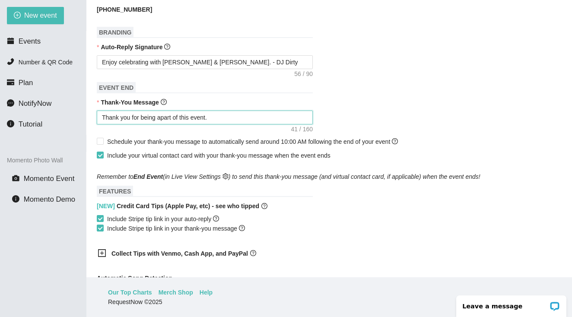
scroll to position [331, 0]
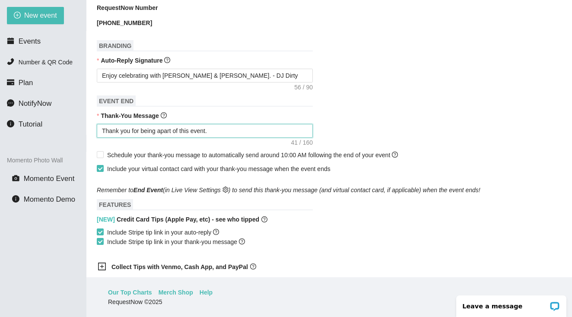
click at [220, 130] on textarea "Thank you for being apart of this event." at bounding box center [205, 131] width 216 height 14
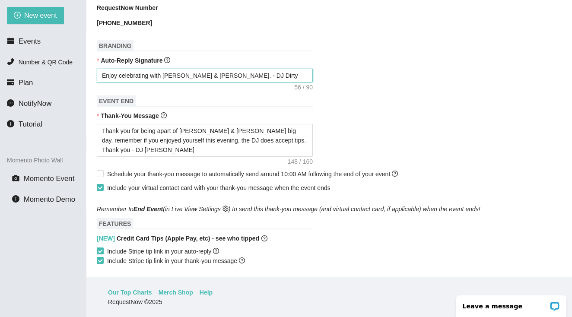
click at [273, 75] on textarea "Enjoy celebrating with Ashley & Richard. - DJ Dirty Dawg" at bounding box center [205, 76] width 216 height 14
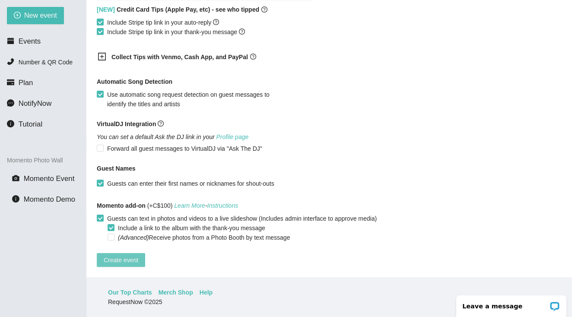
scroll to position [28, 0]
click at [131, 259] on button "Create event" at bounding box center [121, 260] width 48 height 14
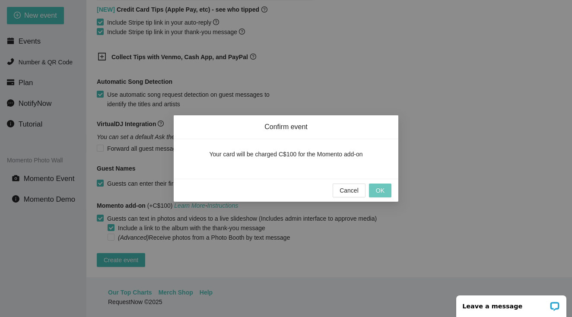
click at [377, 194] on span "OK" at bounding box center [380, 191] width 9 height 10
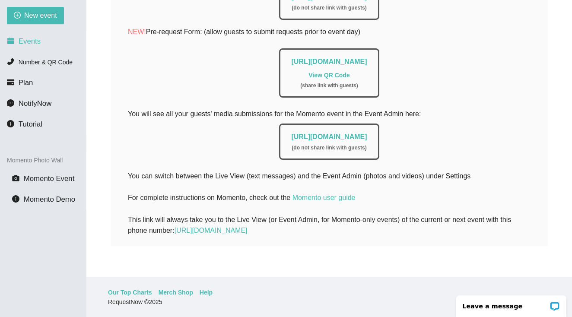
click at [39, 41] on span "Events" at bounding box center [30, 41] width 22 height 8
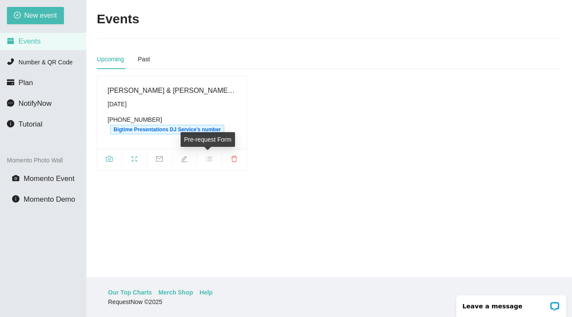
click at [212, 159] on icon "bars" at bounding box center [209, 158] width 7 height 7
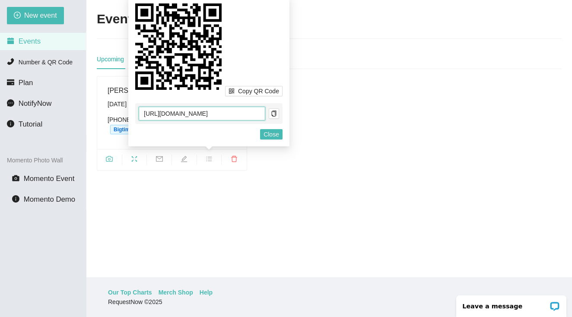
click at [144, 114] on input "https://app.requestnow.io/add-requests/7742b7a5-8d9a-411d-afb4-6e263f4bf115/" at bounding box center [202, 114] width 127 height 14
click at [152, 111] on input "https://app.requestnow.io/add-requests/7742b7a5-8d9a-411d-afb4-6e263f4bf115/" at bounding box center [202, 114] width 127 height 14
click at [154, 110] on input "https://app.requestnow.io/add-requests/7742b7a5-8d9a-411d-afb4-6e263f4bf115/" at bounding box center [202, 114] width 127 height 14
click at [259, 113] on input "https://app.requestnow.io/add-requests/7742b7a5-8d9a-411d-afb4-6e263f4bf115/" at bounding box center [202, 114] width 127 height 14
click at [276, 114] on icon "copy" at bounding box center [273, 114] width 5 height 6
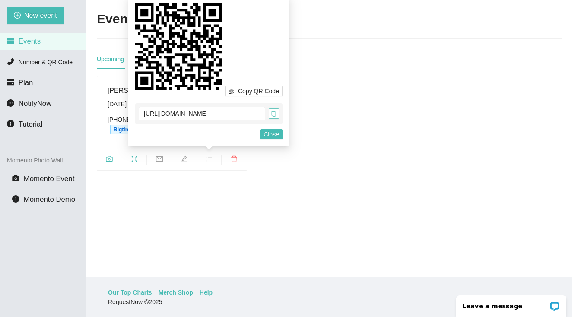
click at [273, 115] on icon "copy" at bounding box center [274, 114] width 6 height 6
click at [271, 135] on span "Close" at bounding box center [271, 135] width 16 height 10
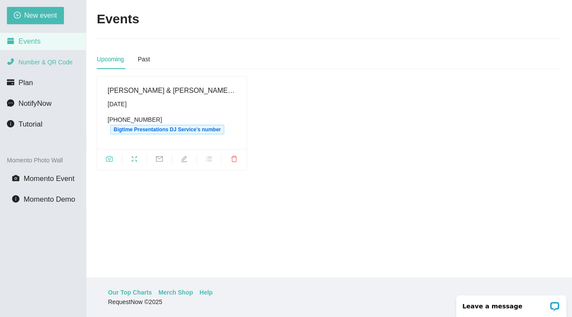
click at [41, 65] on span "Number & QR Code" at bounding box center [46, 62] width 54 height 7
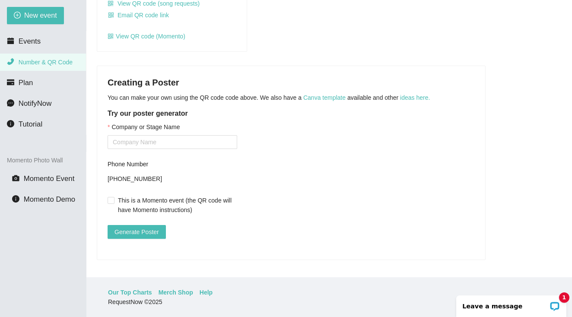
scroll to position [147, 0]
click at [52, 82] on li "Plan" at bounding box center [43, 82] width 86 height 17
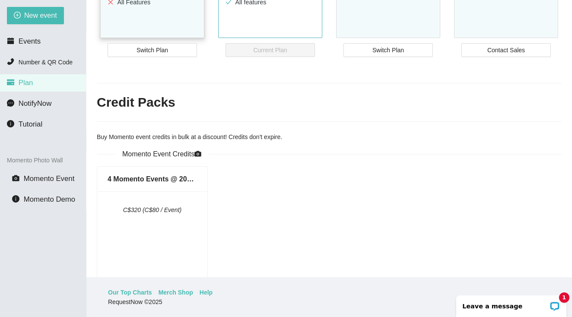
scroll to position [294, 0]
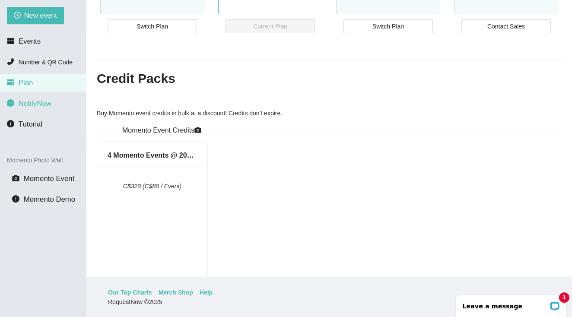
click at [46, 107] on span "NotifyNow" at bounding box center [35, 103] width 33 height 8
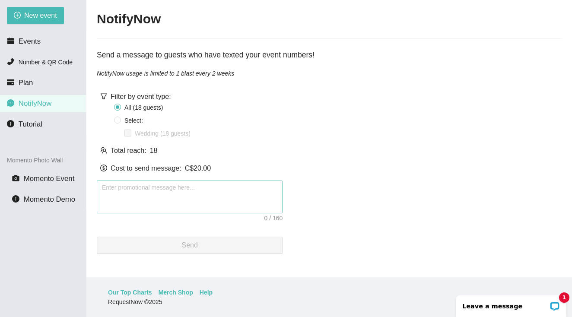
scroll to position [28, 0]
click at [41, 121] on span "Tutorial" at bounding box center [31, 124] width 24 height 8
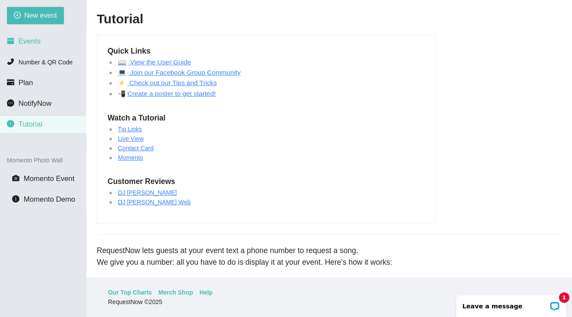
click at [43, 42] on li "Events" at bounding box center [43, 41] width 86 height 17
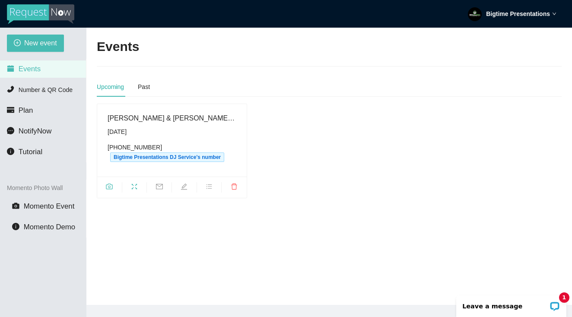
click at [155, 129] on div "[DATE]" at bounding box center [172, 132] width 129 height 10
click at [189, 189] on span "edit" at bounding box center [184, 188] width 25 height 10
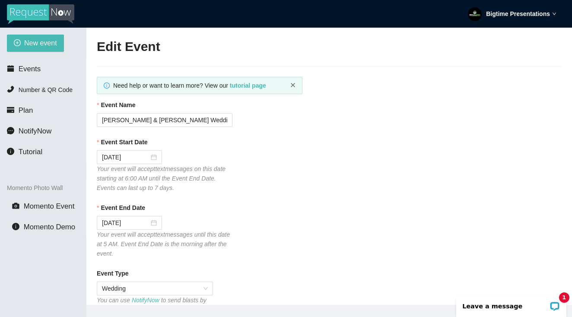
click at [293, 86] on icon "close" at bounding box center [292, 84] width 5 height 5
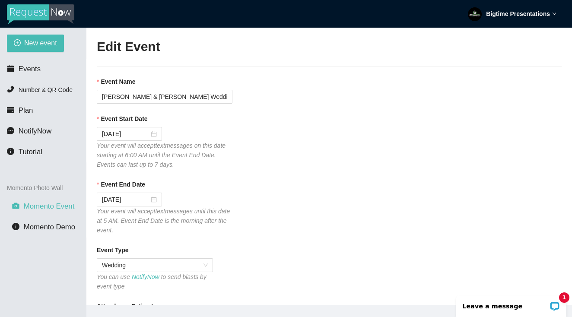
click at [45, 207] on span "Momento Event" at bounding box center [49, 206] width 51 height 8
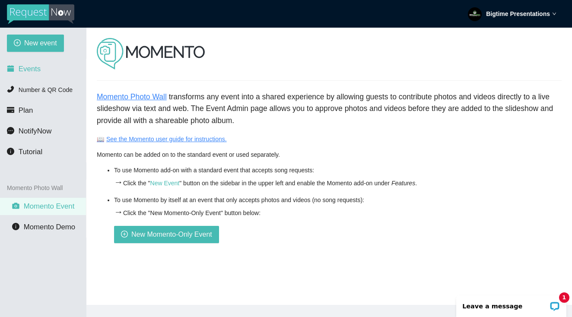
click at [30, 68] on span "Events" at bounding box center [30, 69] width 22 height 8
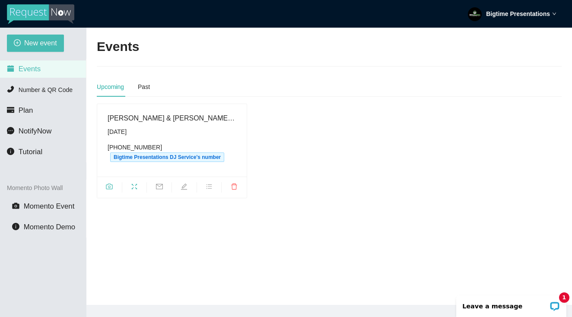
click at [134, 189] on icon "fullscreen" at bounding box center [134, 186] width 7 height 7
click at [138, 184] on span "fullscreen" at bounding box center [134, 188] width 25 height 10
click at [35, 90] on span "Number & QR Code" at bounding box center [46, 89] width 54 height 7
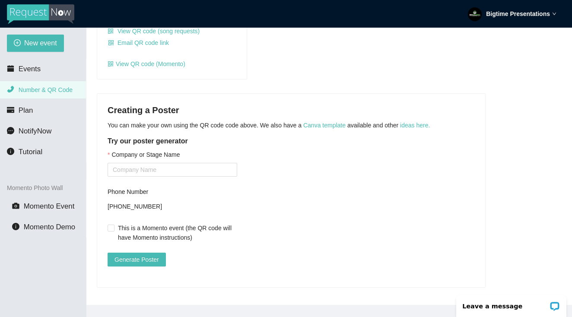
scroll to position [147, 0]
click at [113, 225] on input "This is a Momento event (the QR code will have Momento instructions)" at bounding box center [111, 228] width 6 height 6
checkbox input "true"
click at [157, 256] on span "Generate Poster" at bounding box center [136, 260] width 44 height 10
click at [170, 154] on div "Company or Stage Name" at bounding box center [173, 156] width 130 height 13
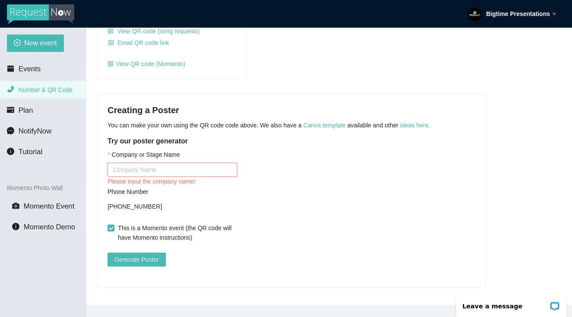
click at [157, 163] on input "Company or Stage Name" at bounding box center [173, 170] width 130 height 14
type input "Big"
click at [244, 41] on div "Bigtime Presentations DJ Service's number [PHONE_NUMBER] [URL][DOMAIN_NAME] Awa…" at bounding box center [171, 12] width 149 height 133
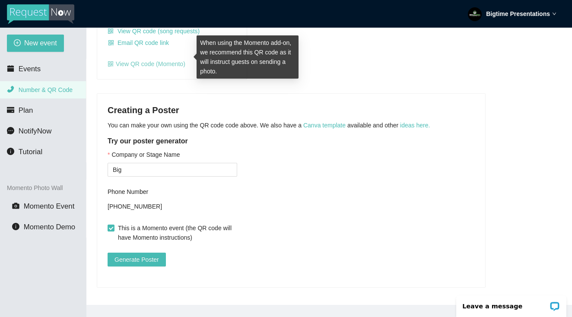
click at [139, 60] on link "View QR code (Momento)" at bounding box center [147, 63] width 78 height 7
